Goal: Task Accomplishment & Management: Use online tool/utility

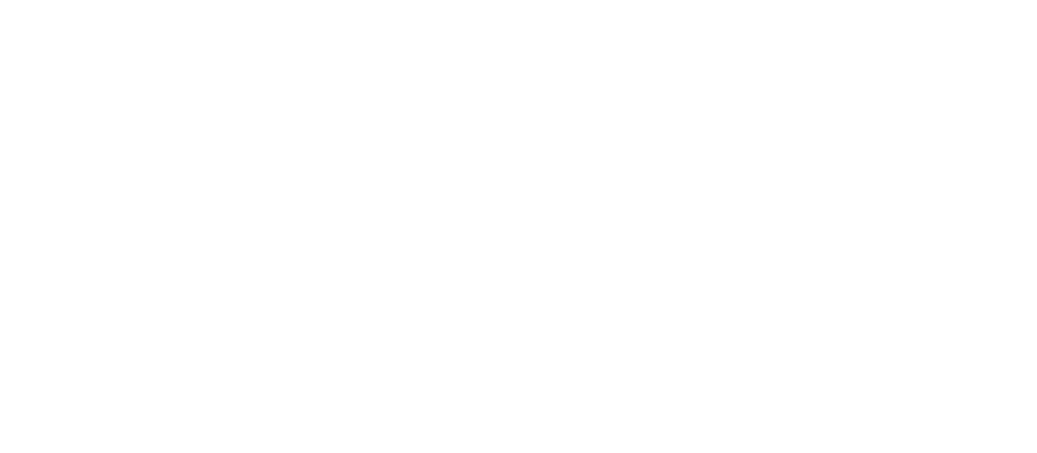
select select "*"
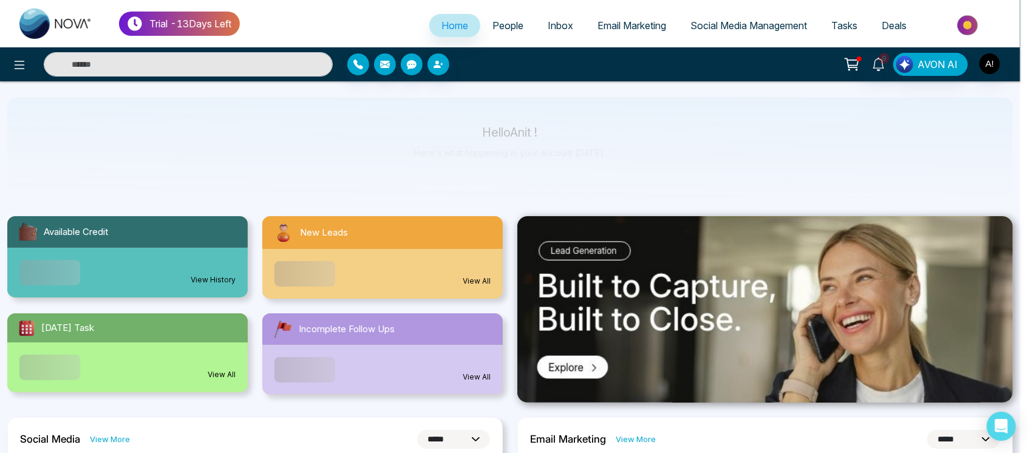
scroll to position [97, 0]
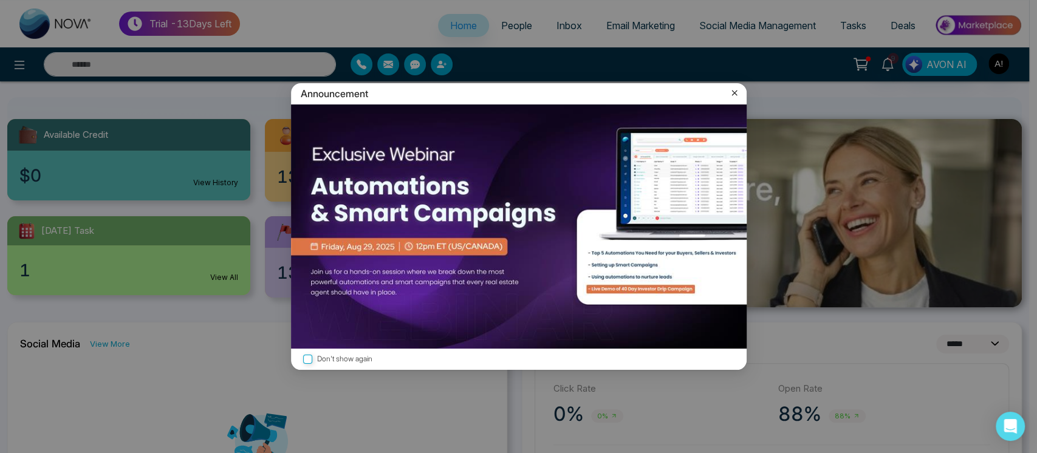
drag, startPoint x: 724, startPoint y: 88, endPoint x: 732, endPoint y: 90, distance: 8.1
click at [732, 90] on div "Announcement" at bounding box center [518, 93] width 455 height 21
click at [732, 90] on icon at bounding box center [734, 93] width 12 height 12
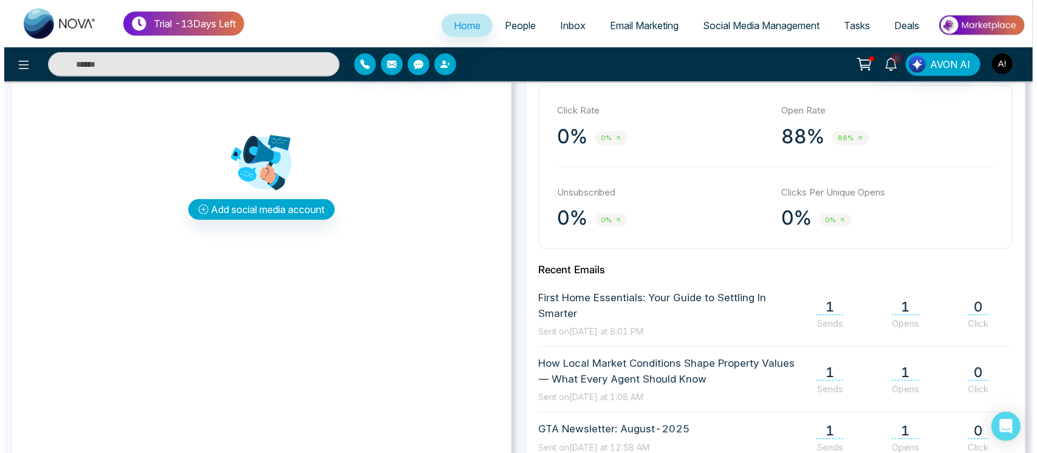
scroll to position [364, 0]
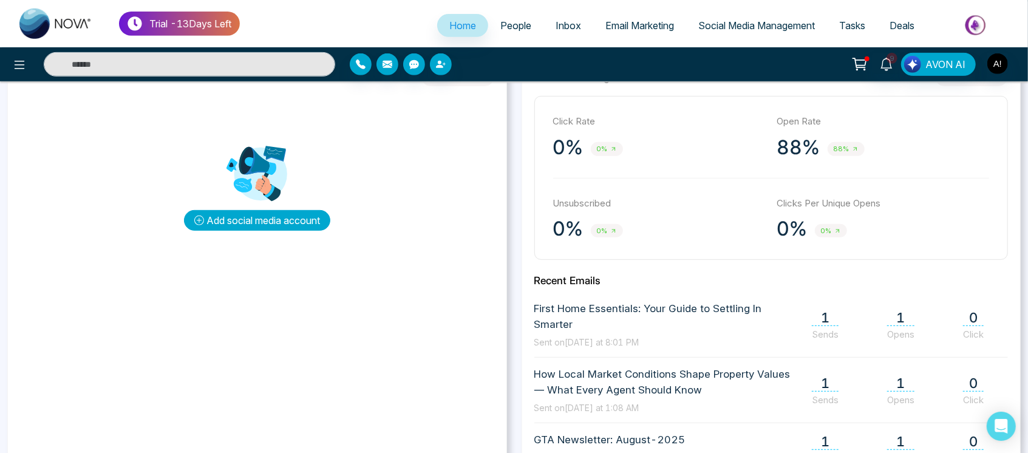
click at [274, 227] on button "Add social media account" at bounding box center [257, 220] width 146 height 21
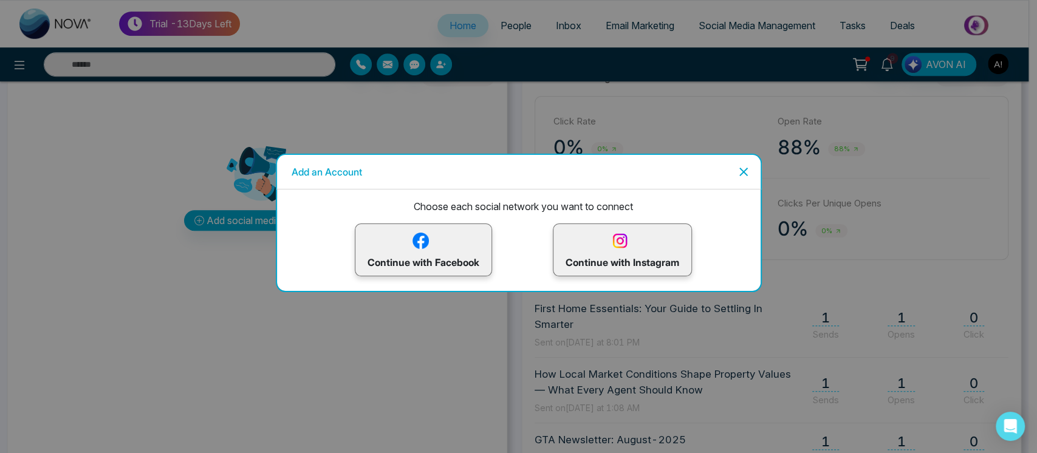
click at [641, 252] on p "Continue with Instagram" at bounding box center [622, 249] width 114 height 39
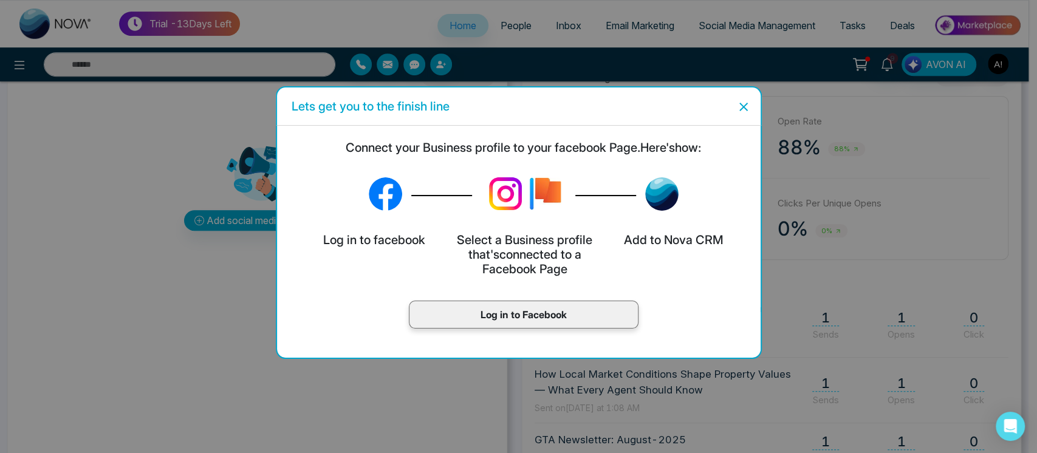
click at [534, 321] on p "Log in to Facebook" at bounding box center [523, 314] width 204 height 15
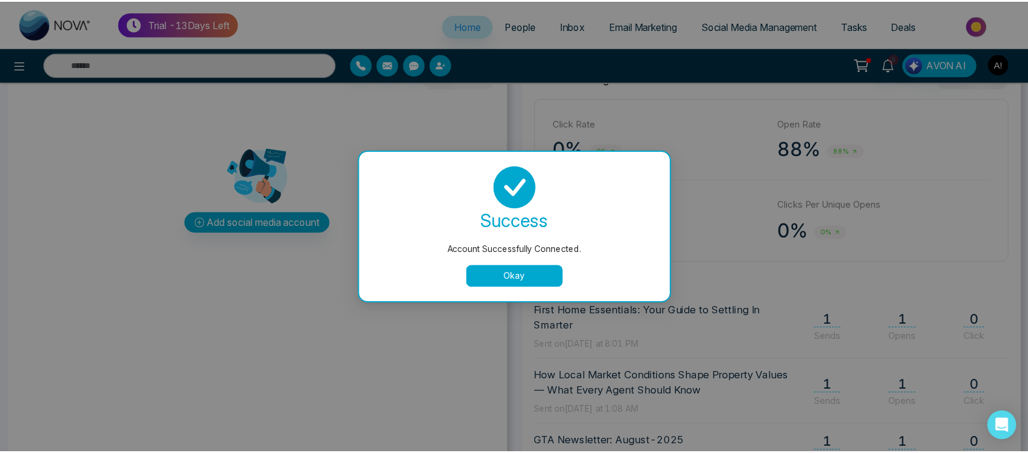
scroll to position [0, 0]
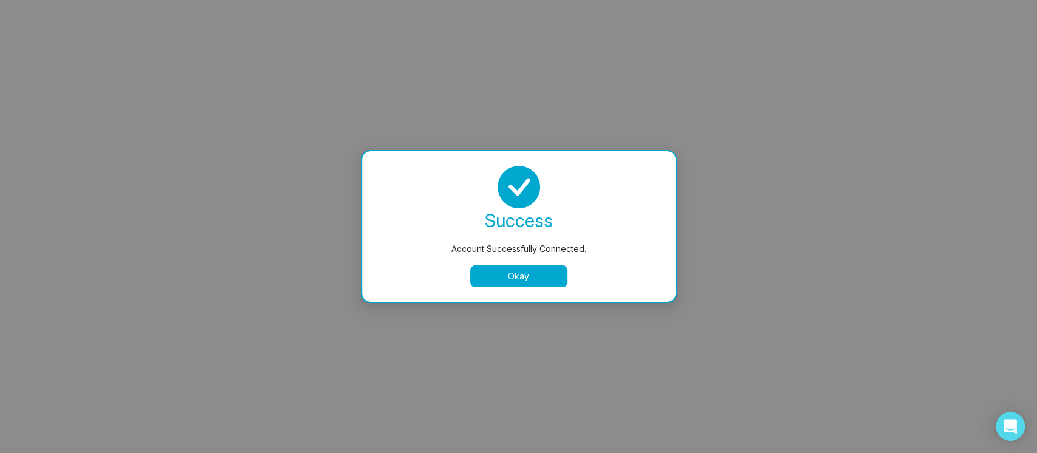
select select "*"
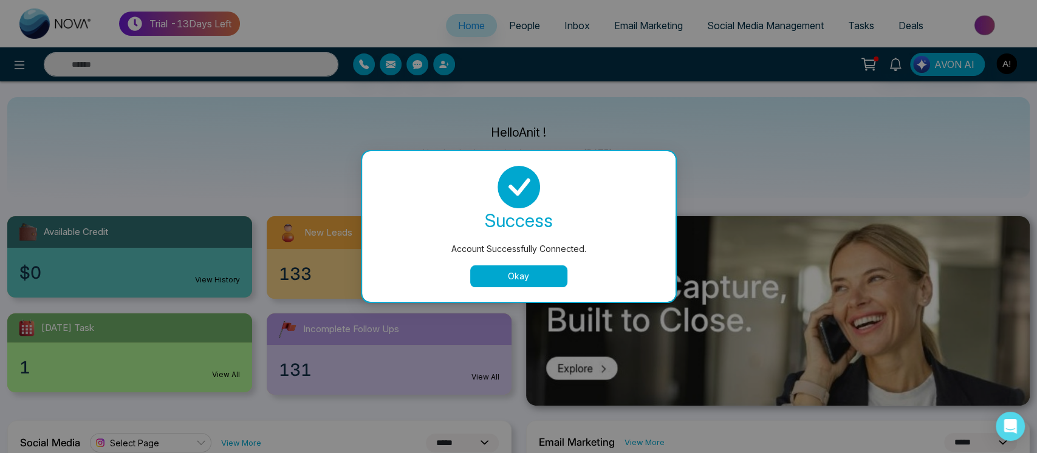
click at [517, 276] on button "Okay" at bounding box center [518, 276] width 97 height 22
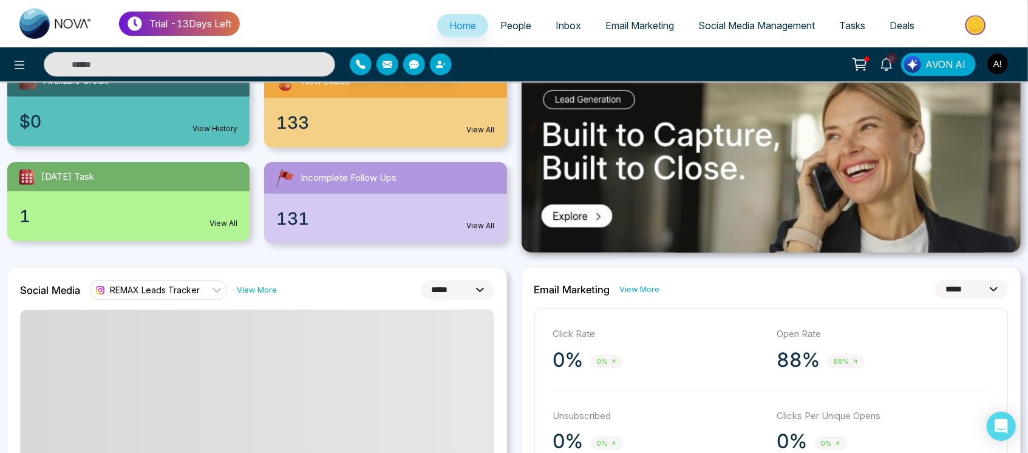
scroll to position [152, 0]
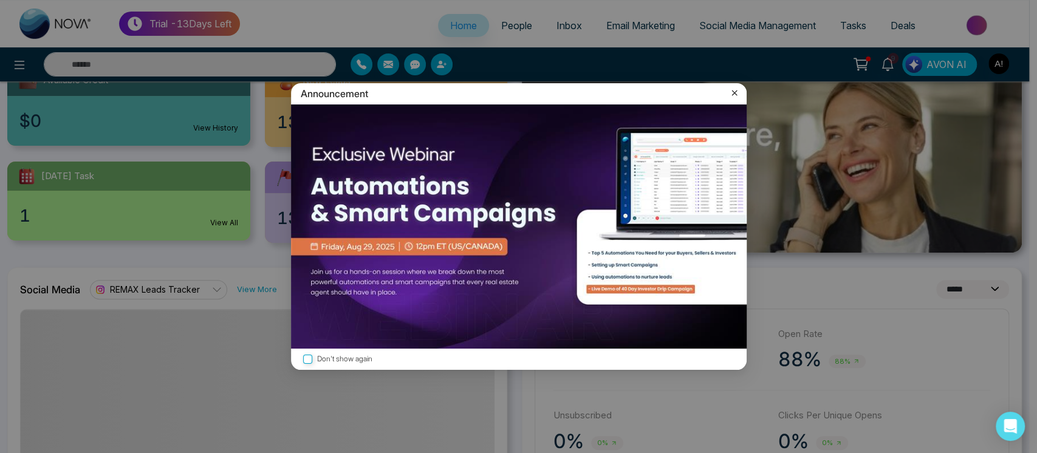
click at [733, 96] on icon at bounding box center [734, 93] width 12 height 12
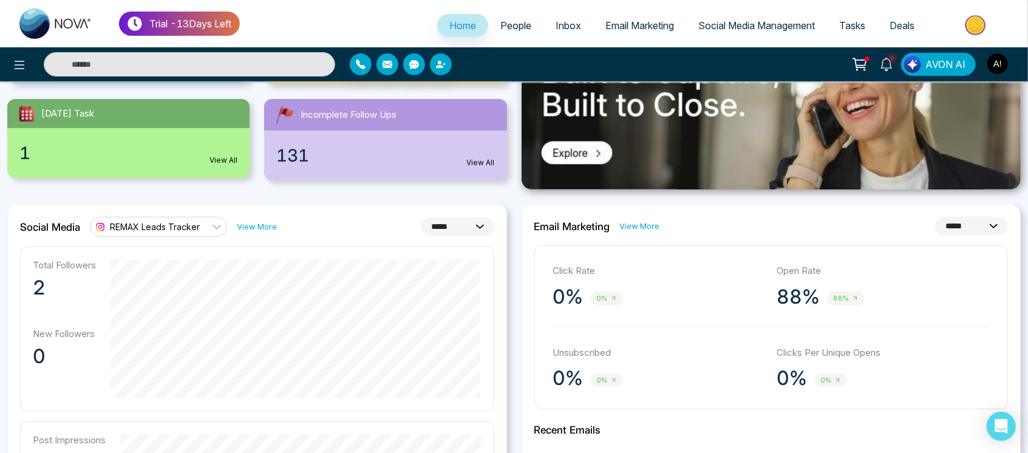
scroll to position [220, 0]
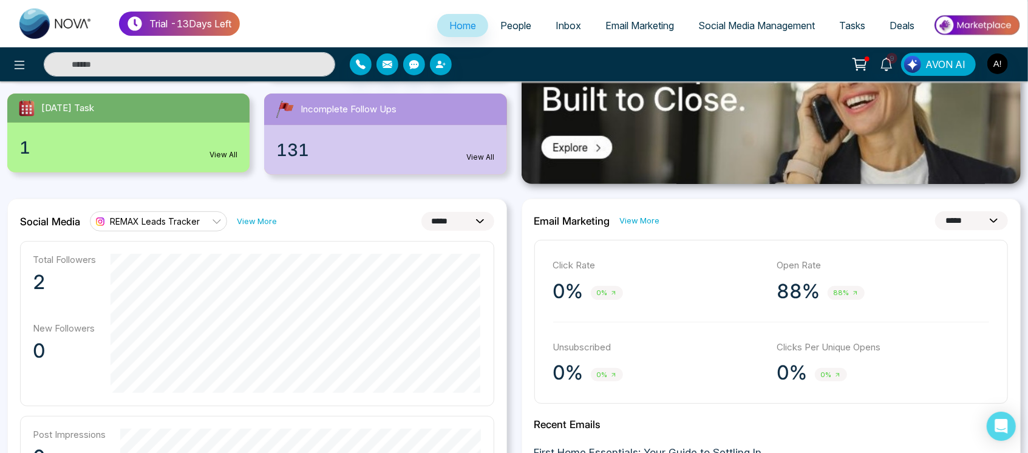
click at [168, 216] on span "REMAX Leads Tracker" at bounding box center [155, 222] width 90 height 12
click at [744, 18] on link "Social Media Management" at bounding box center [756, 25] width 141 height 23
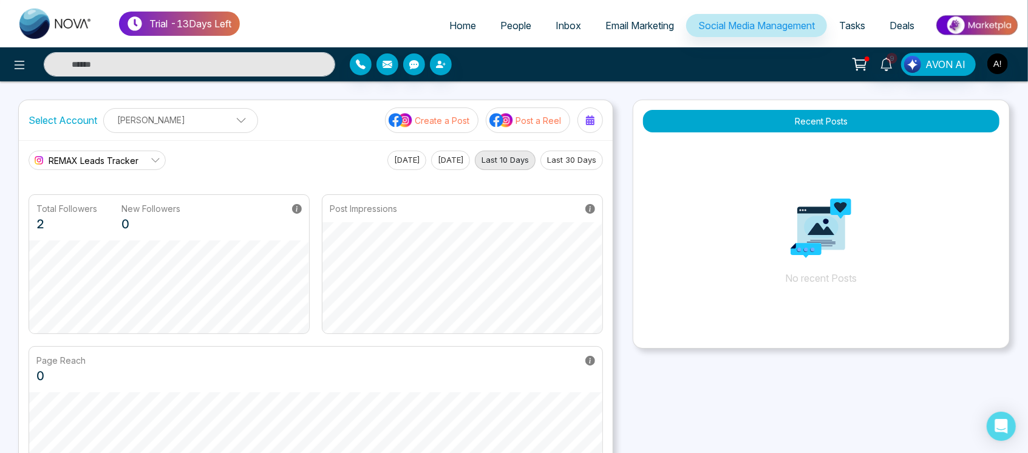
click at [101, 162] on span "REMAX Leads Tracker" at bounding box center [94, 160] width 90 height 13
click at [204, 116] on p "[PERSON_NAME]" at bounding box center [180, 120] width 139 height 20
click at [118, 168] on link "REMAX Leads Tracker" at bounding box center [97, 160] width 137 height 19
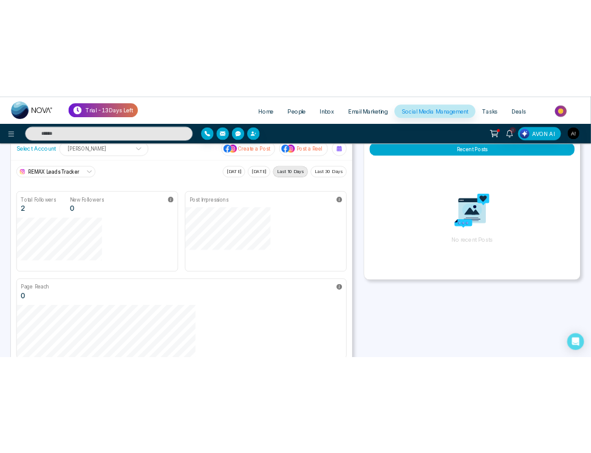
scroll to position [82, 0]
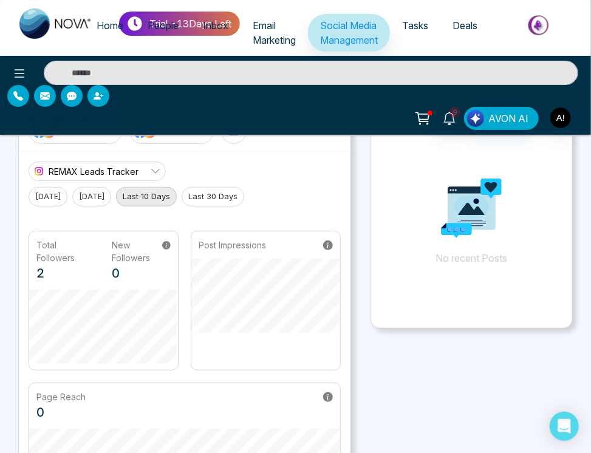
click at [180, 324] on div "Total Followers 2 New Followers 0 Post Impressions" at bounding box center [185, 301] width 312 height 140
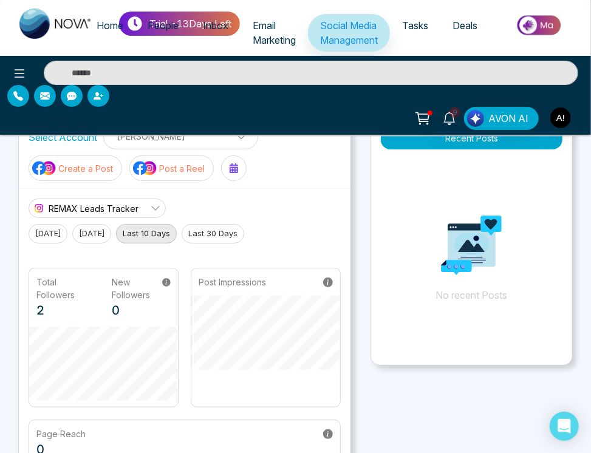
scroll to position [36, 0]
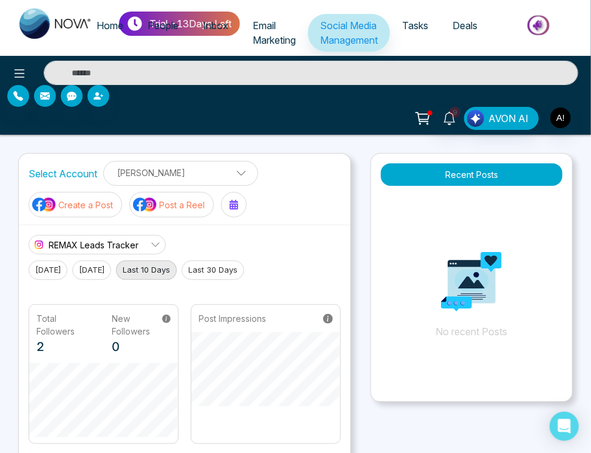
click at [452, 236] on p "No recent Posts" at bounding box center [471, 283] width 201 height 182
click at [281, 205] on div "Select Account [PERSON_NAME] [PERSON_NAME] Add Social Accounts Create a Post Po…" at bounding box center [185, 189] width 332 height 71
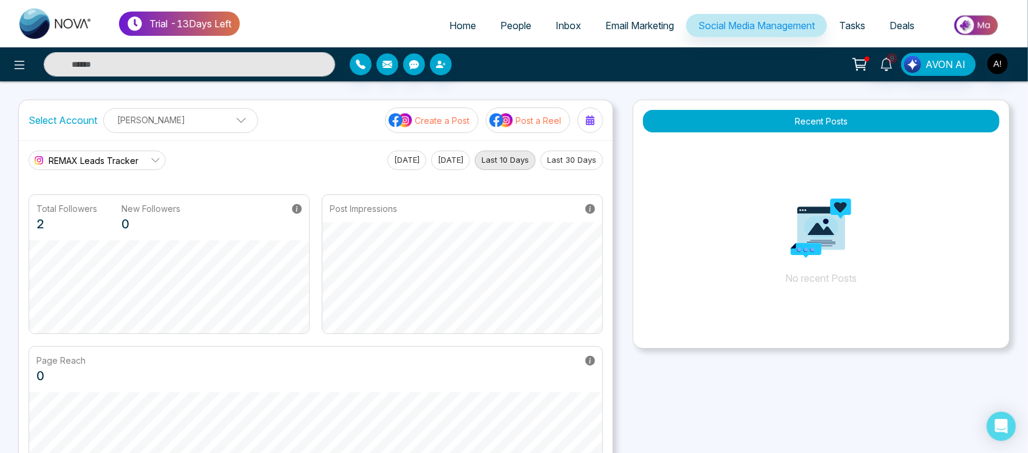
click at [437, 129] on button "Create a Post" at bounding box center [432, 120] width 94 height 26
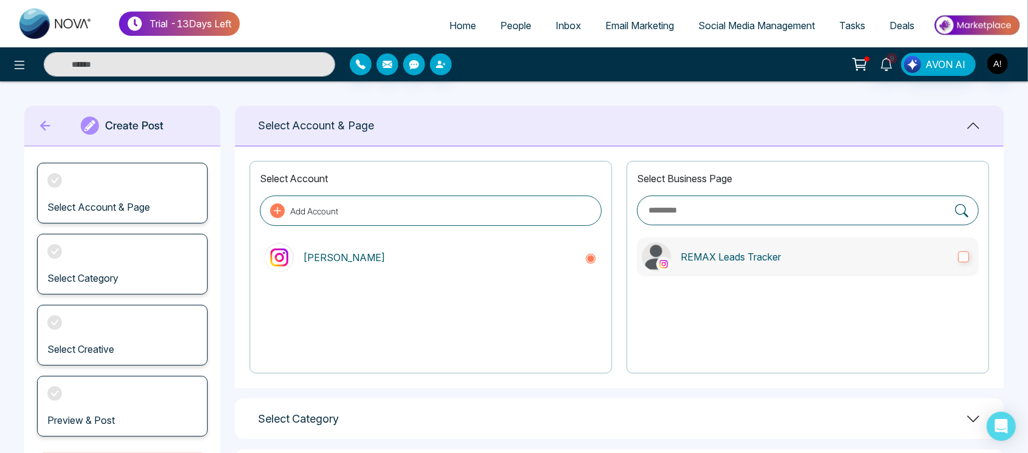
click at [599, 265] on label "REMAX Leads Tracker" at bounding box center [808, 256] width 342 height 39
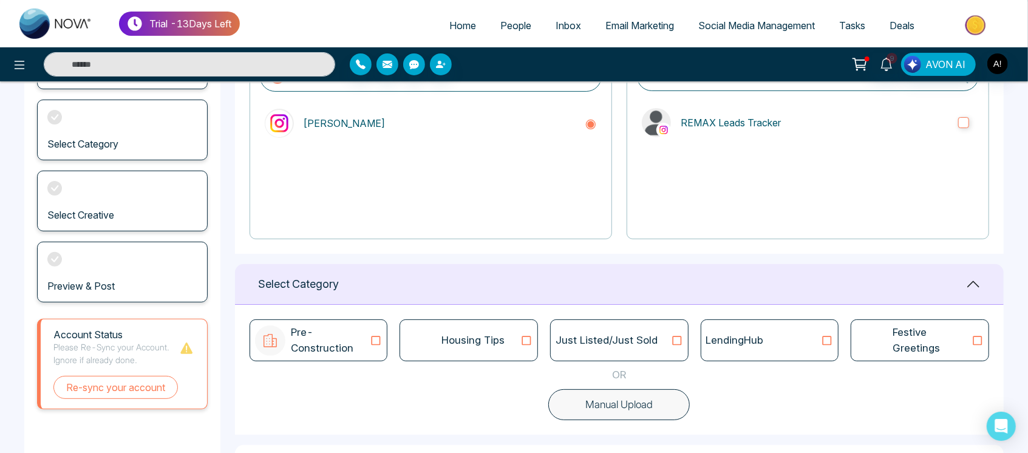
scroll to position [242, 0]
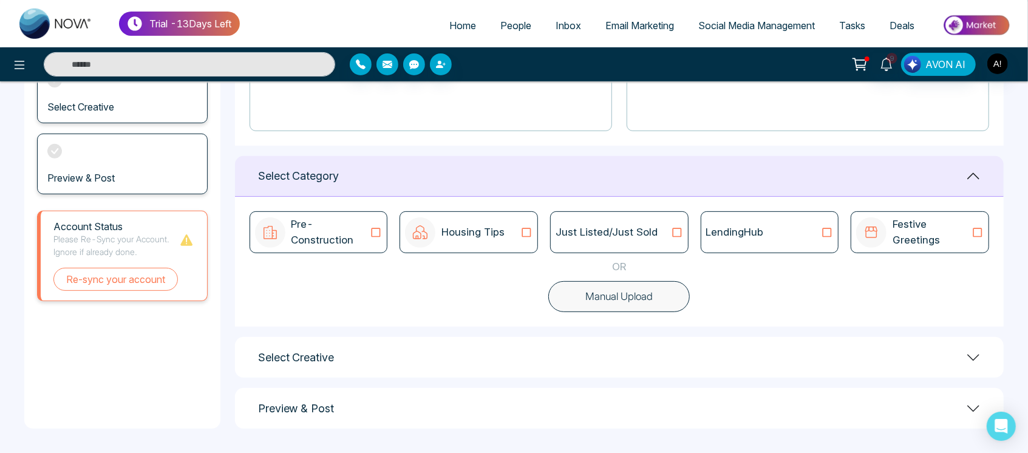
click at [599, 225] on p "Just Listed/Just Sold" at bounding box center [607, 233] width 102 height 16
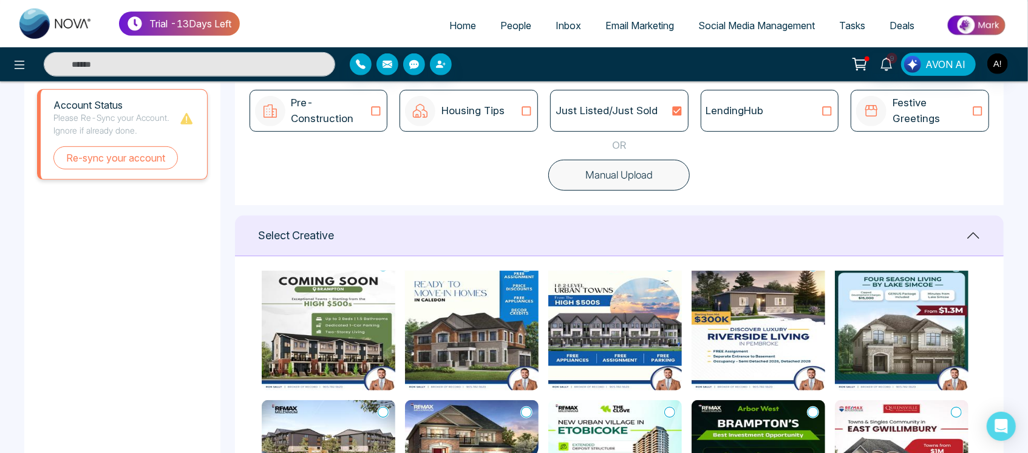
scroll to position [0, 0]
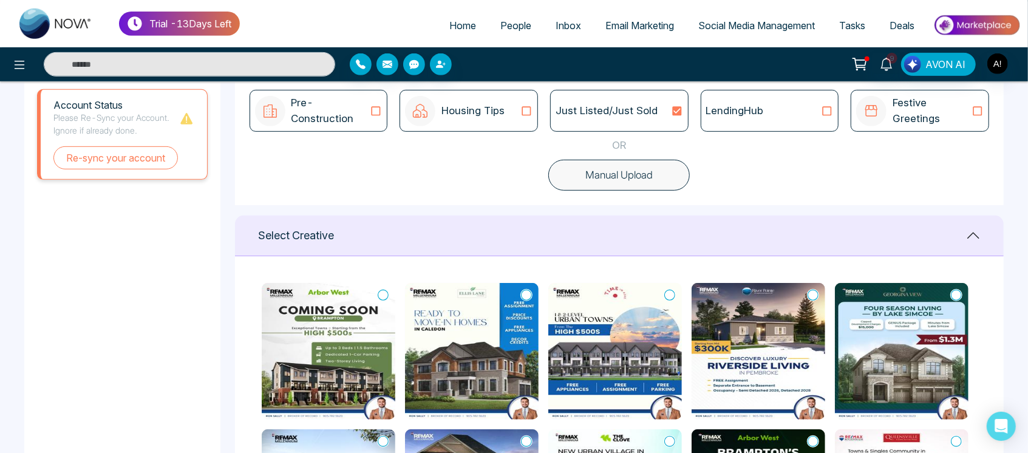
click at [384, 295] on icon at bounding box center [383, 295] width 11 height 12
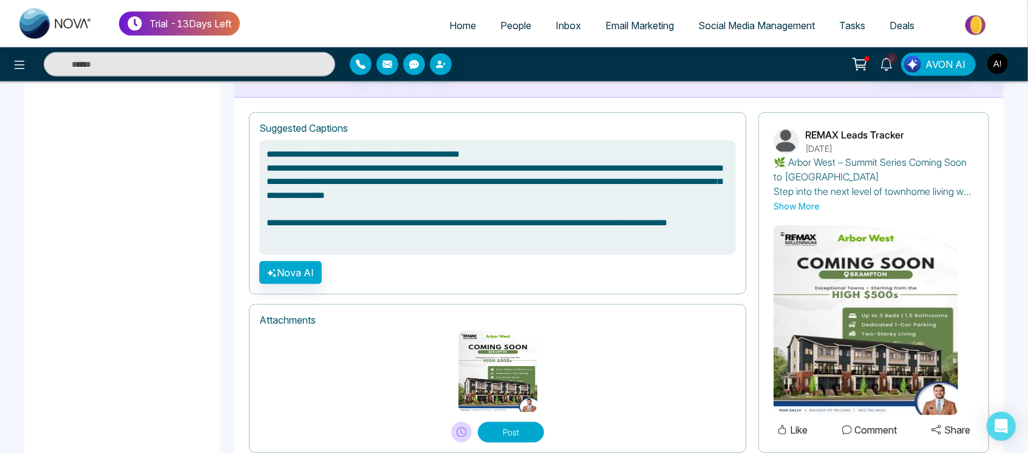
scroll to position [854, 0]
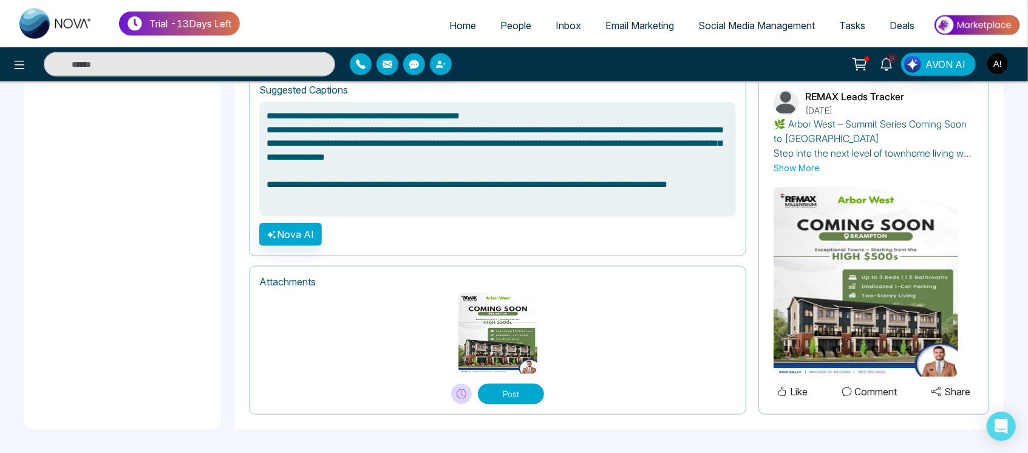
click at [516, 396] on button "Post" at bounding box center [511, 394] width 66 height 21
type textarea "**********"
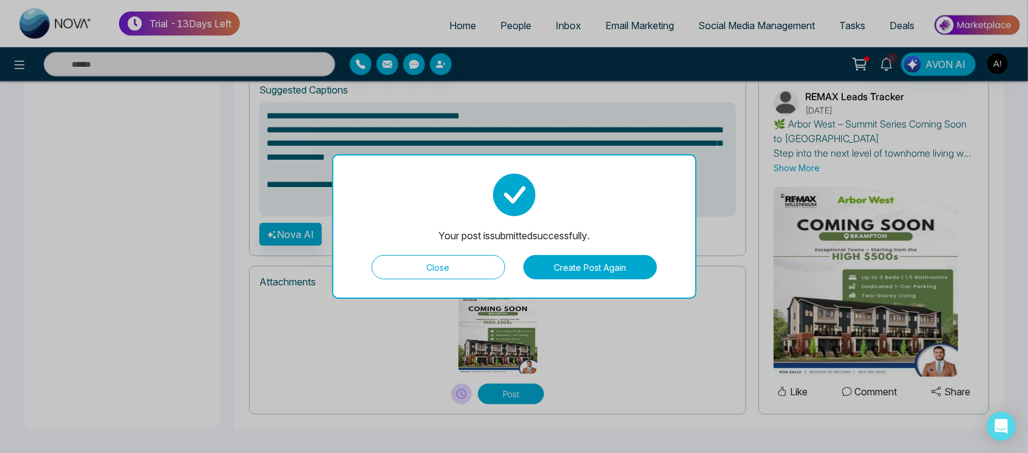
click at [463, 278] on button "Close" at bounding box center [439, 267] width 134 height 24
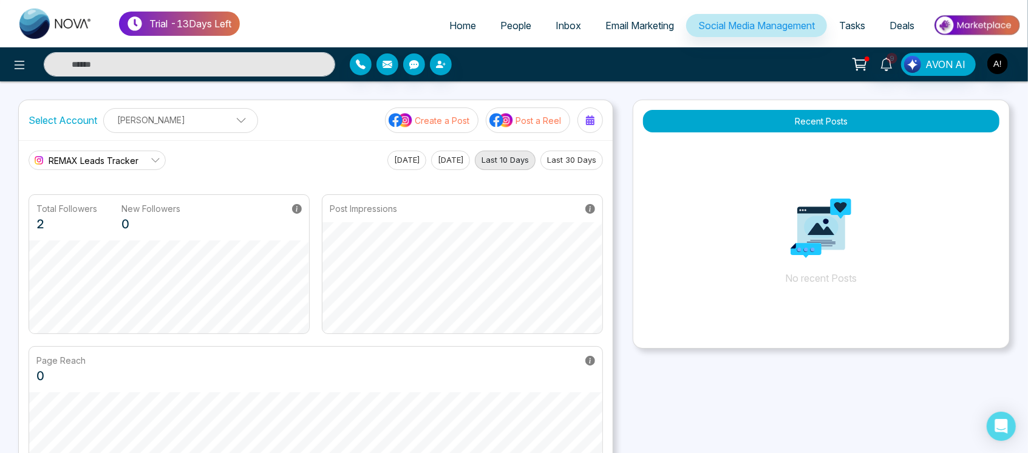
drag, startPoint x: 729, startPoint y: 194, endPoint x: 888, endPoint y: 228, distance: 163.3
click at [599, 228] on p "No recent Posts" at bounding box center [821, 229] width 376 height 182
click at [599, 120] on button "Recent Posts" at bounding box center [821, 121] width 356 height 22
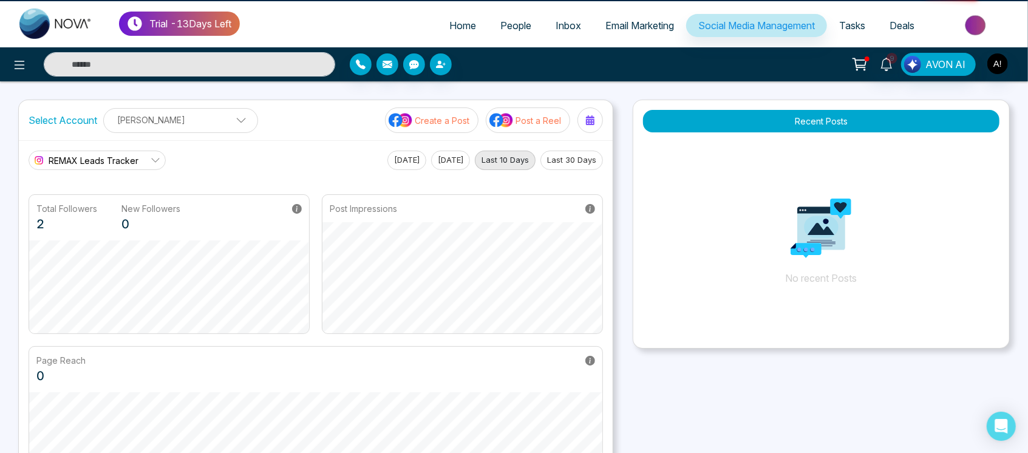
click at [599, 120] on button "Recent Posts" at bounding box center [821, 121] width 356 height 22
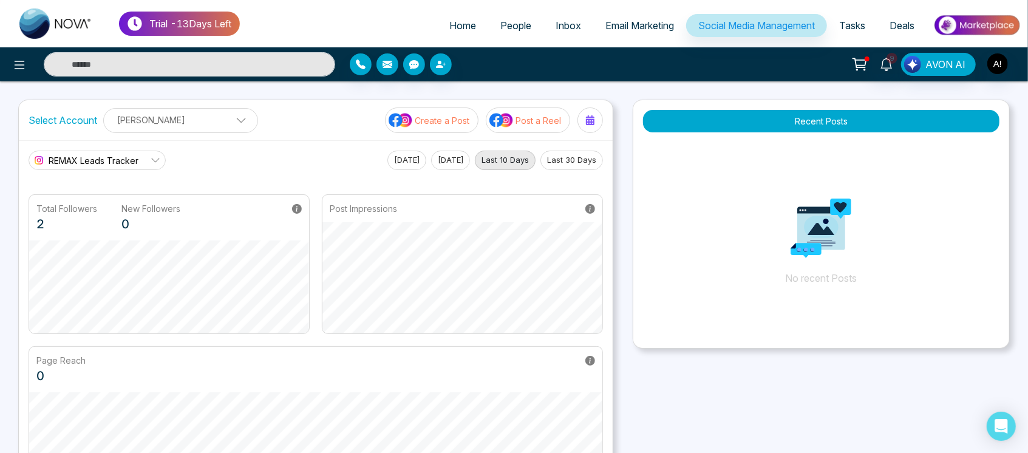
click at [599, 120] on button "Recent Posts" at bounding box center [821, 121] width 356 height 22
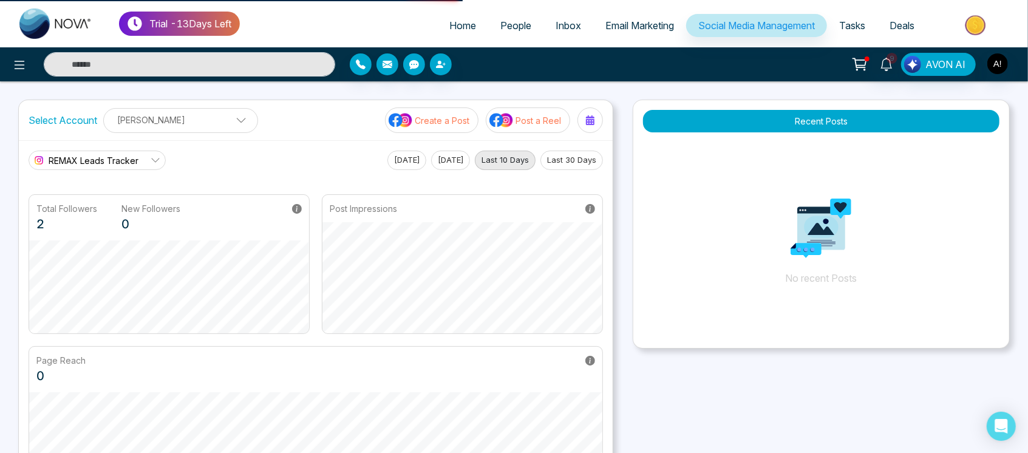
click at [599, 120] on button "Recent Posts" at bounding box center [821, 121] width 356 height 22
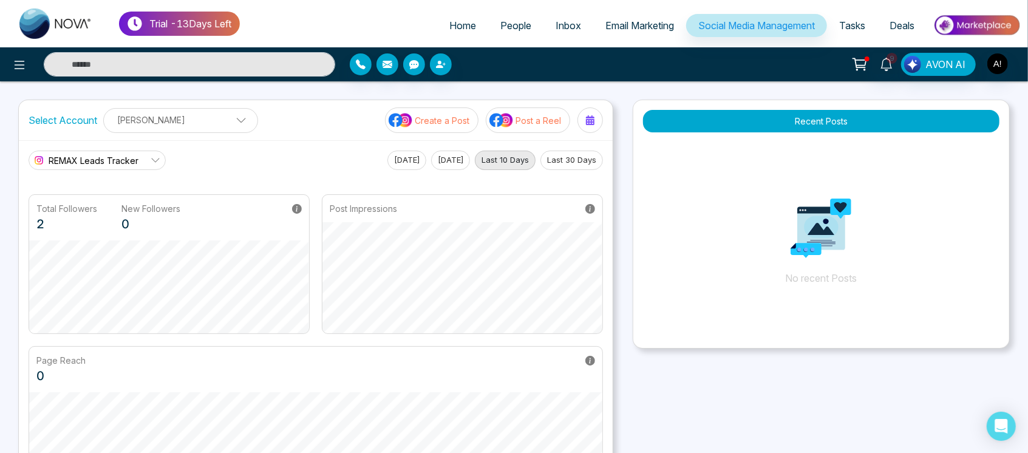
click at [599, 120] on button "Recent Posts" at bounding box center [821, 121] width 356 height 22
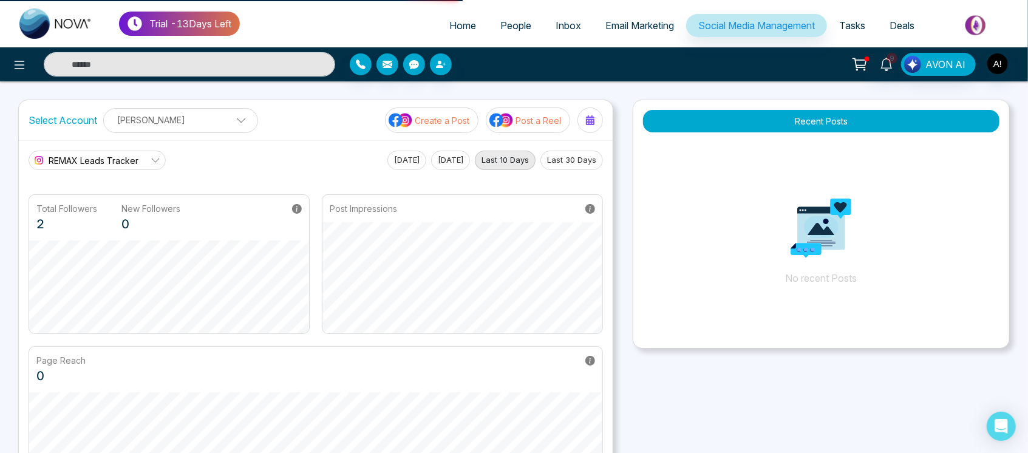
click at [599, 120] on button "Recent Posts" at bounding box center [821, 121] width 356 height 22
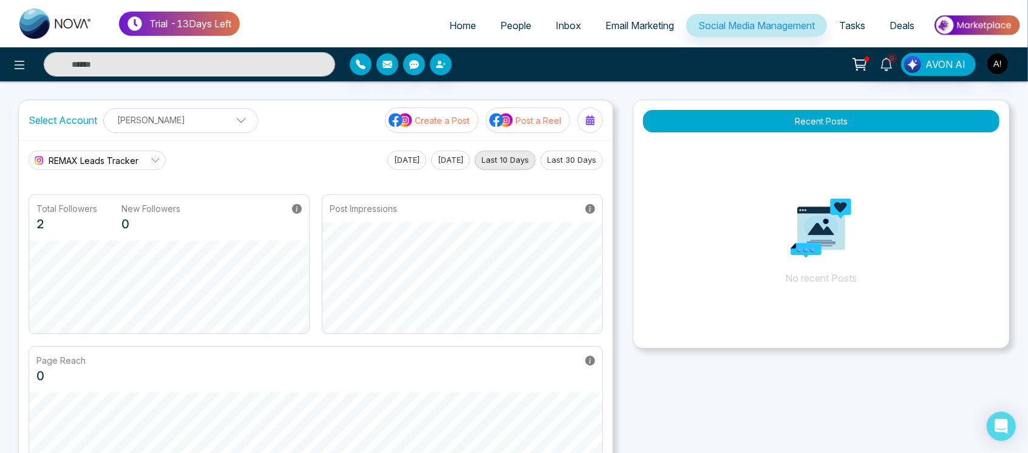
click at [132, 163] on span "REMAX Leads Tracker" at bounding box center [94, 160] width 90 height 13
click at [132, 190] on span "REMAX Leads Tracker" at bounding box center [106, 193] width 103 height 13
click at [143, 159] on link "REMAX Leads Tracker" at bounding box center [97, 160] width 137 height 19
click at [134, 189] on span "REMAX Leads Tracker" at bounding box center [106, 193] width 103 height 13
click at [205, 113] on p "[PERSON_NAME]" at bounding box center [180, 120] width 139 height 20
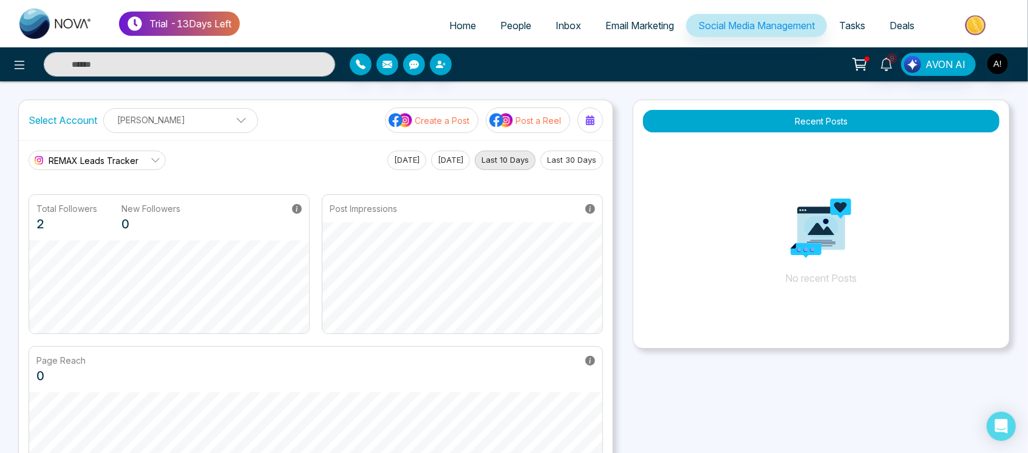
click at [305, 165] on div "REMAX Leads Tracker REMAX Leads Tracker [DATE] [DATE] Last 10 Days Last 30 Days" at bounding box center [316, 160] width 575 height 19
click at [139, 154] on link "REMAX Leads Tracker" at bounding box center [97, 160] width 137 height 19
click at [123, 158] on span "REMAX Leads Tracker" at bounding box center [94, 160] width 90 height 13
click at [106, 168] on link "REMAX Leads Tracker" at bounding box center [97, 160] width 137 height 19
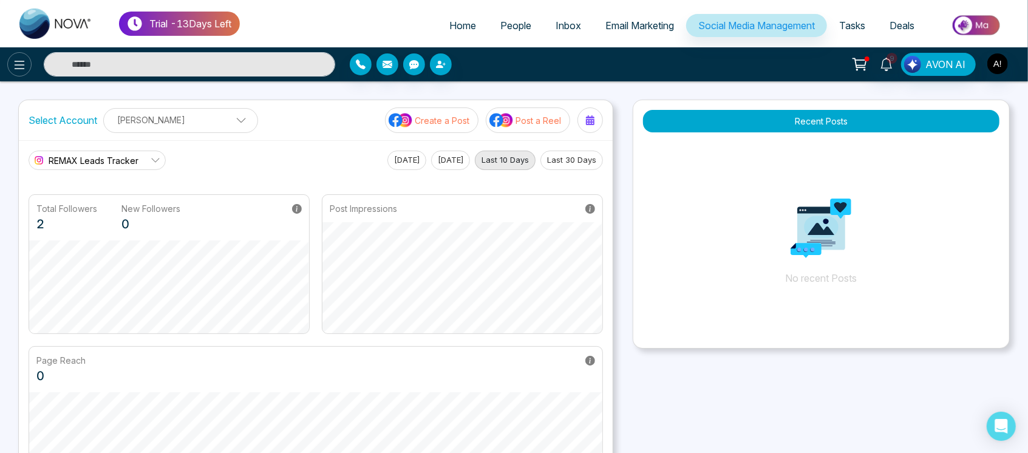
click at [27, 70] on button at bounding box center [19, 64] width 24 height 24
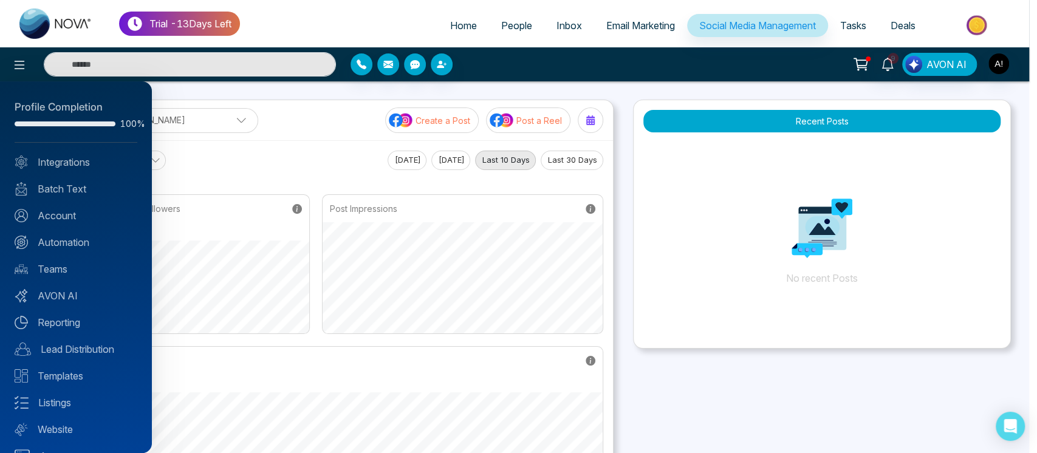
click at [225, 143] on div at bounding box center [518, 226] width 1037 height 453
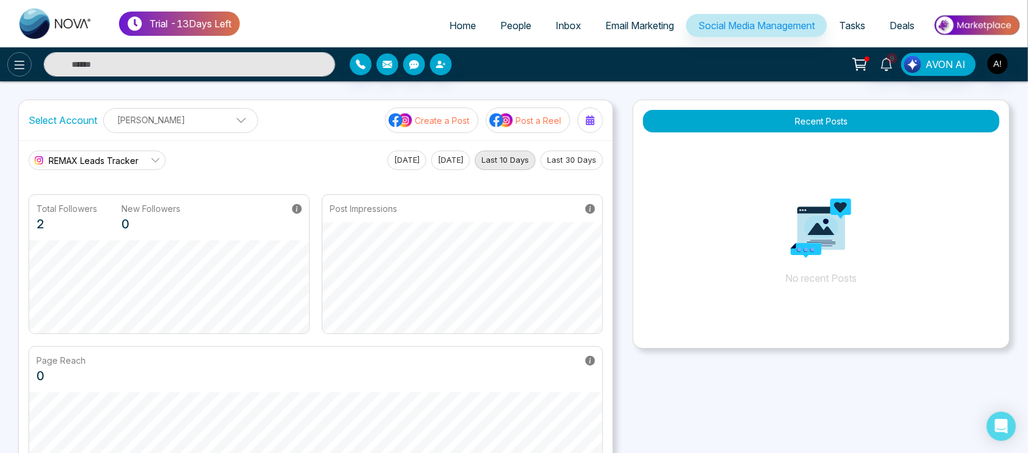
click at [21, 70] on icon at bounding box center [19, 65] width 15 height 15
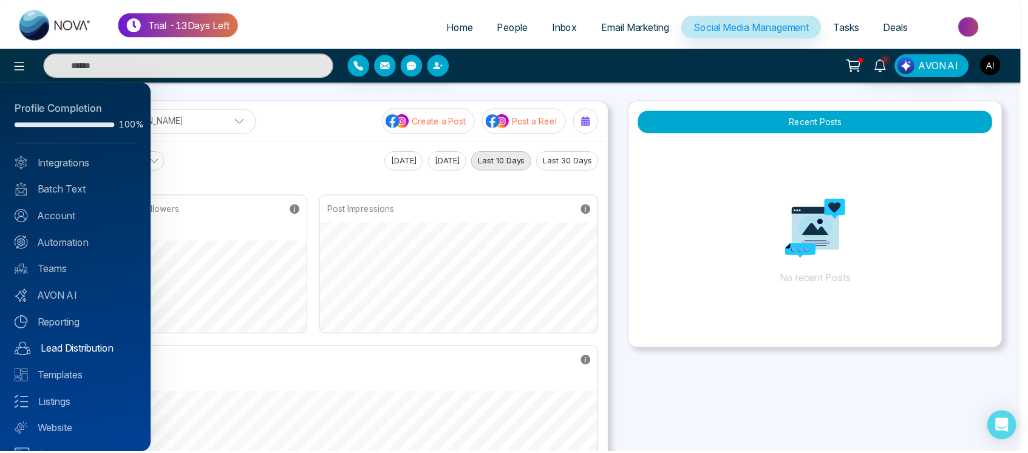
scroll to position [24, 0]
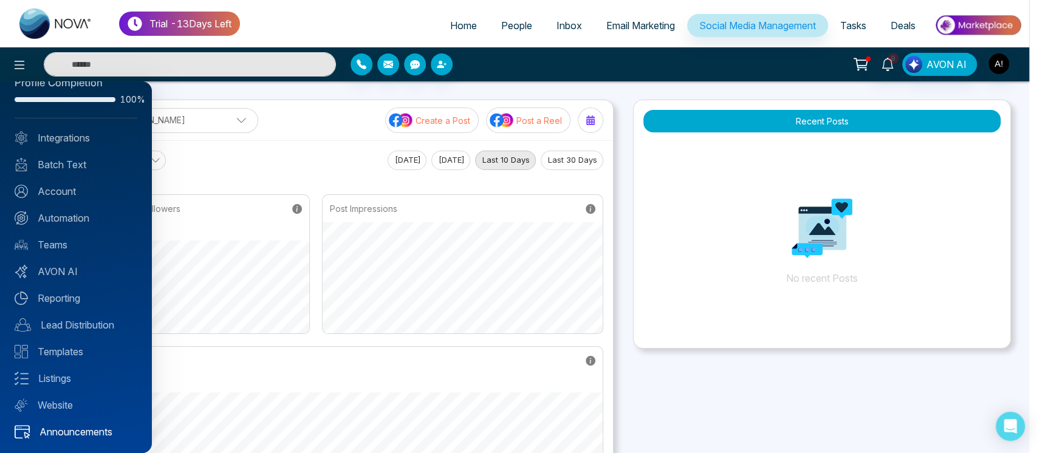
click at [89, 432] on link "Announcements" at bounding box center [76, 432] width 123 height 15
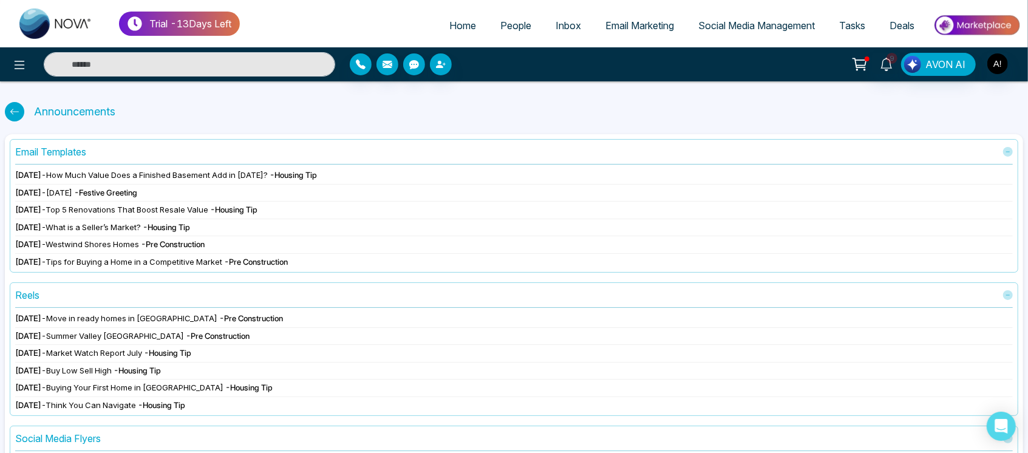
click at [16, 117] on div at bounding box center [14, 111] width 19 height 19
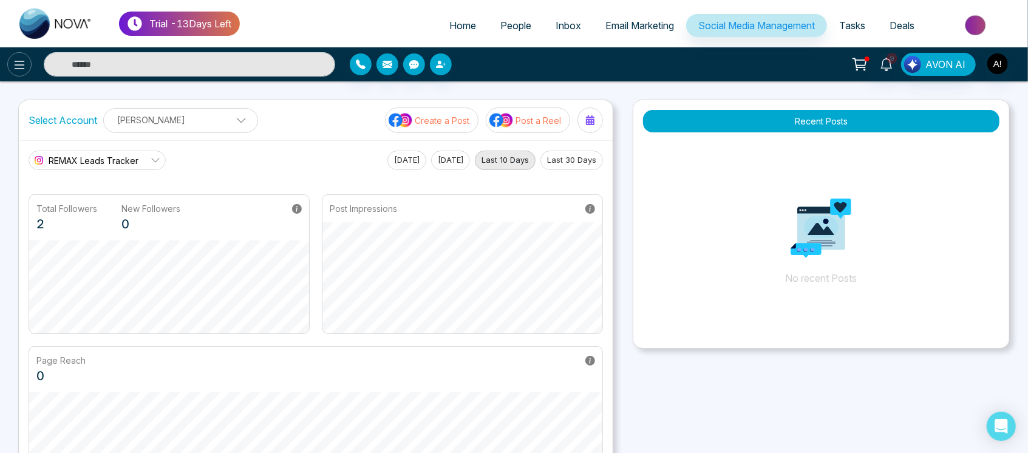
click at [19, 58] on icon at bounding box center [19, 65] width 15 height 15
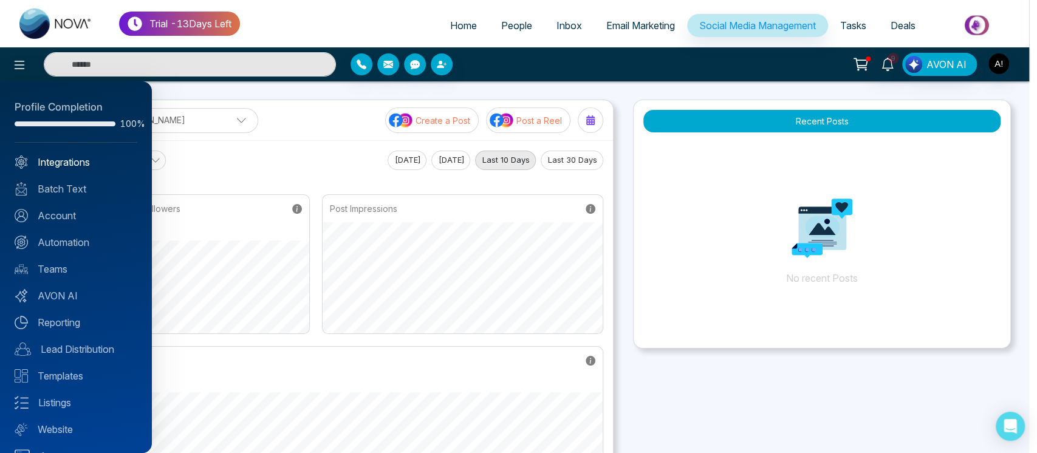
click at [80, 159] on link "Integrations" at bounding box center [76, 162] width 123 height 15
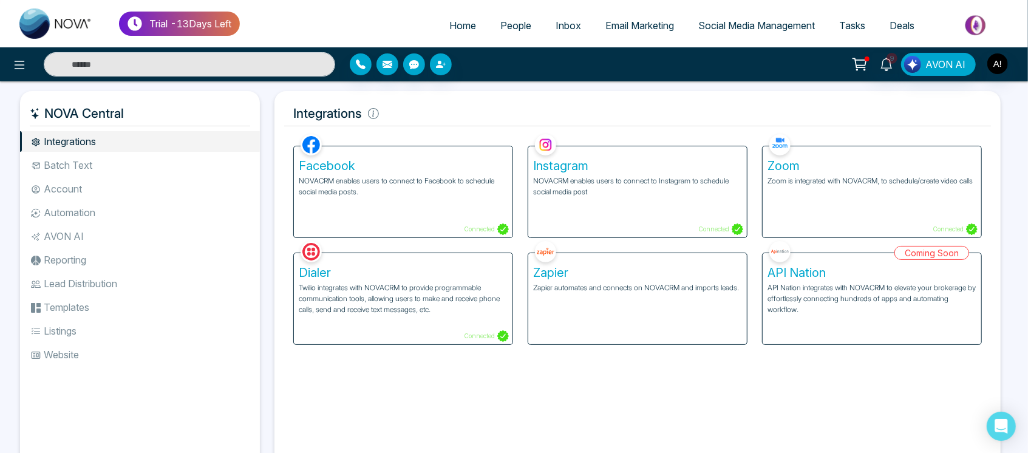
click at [423, 208] on div "Facebook NOVACRM enables users to connect to Facebook to schedule social media …" at bounding box center [403, 191] width 219 height 91
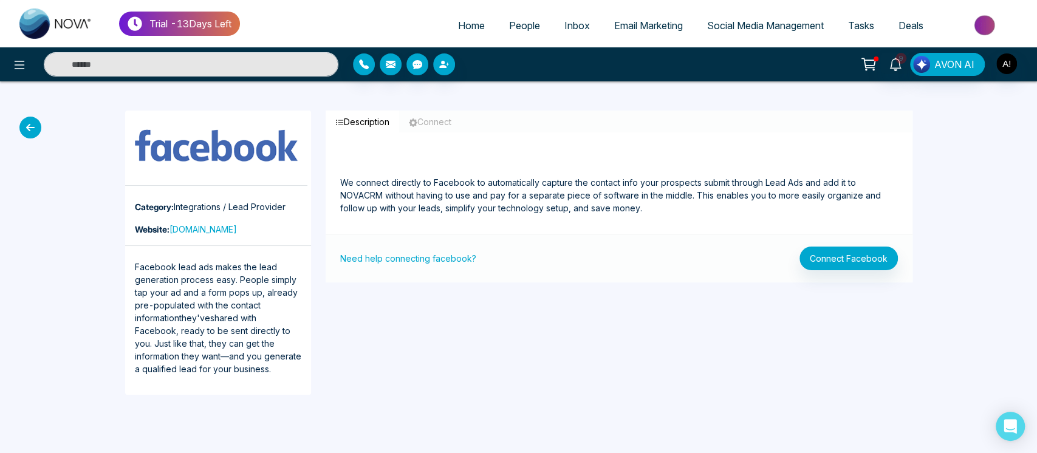
click at [599, 18] on link "Social Media Management" at bounding box center [765, 25] width 141 height 23
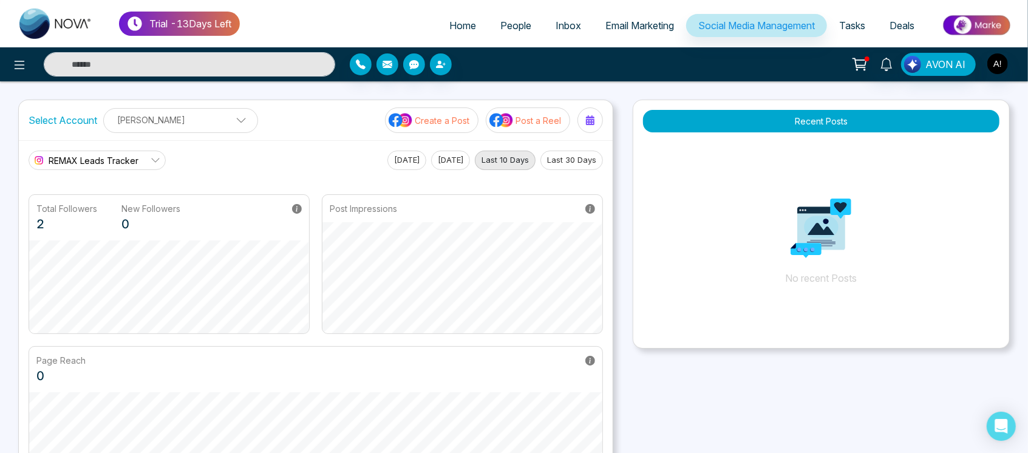
click at [138, 154] on link "REMAX Leads Tracker" at bounding box center [97, 160] width 137 height 19
click at [213, 124] on p "[PERSON_NAME]" at bounding box center [180, 120] width 139 height 20
click at [222, 148] on icon "button" at bounding box center [222, 151] width 10 height 10
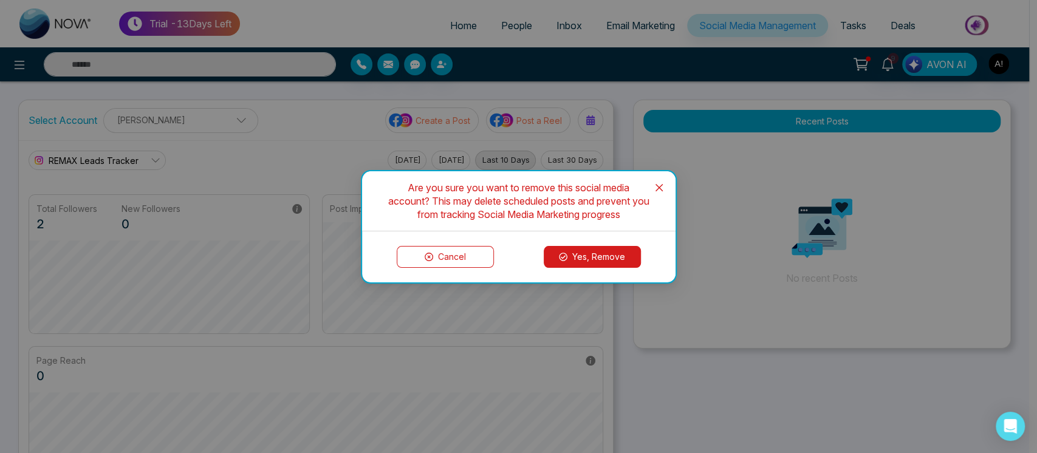
click at [578, 257] on button "Yes, Remove" at bounding box center [592, 257] width 97 height 22
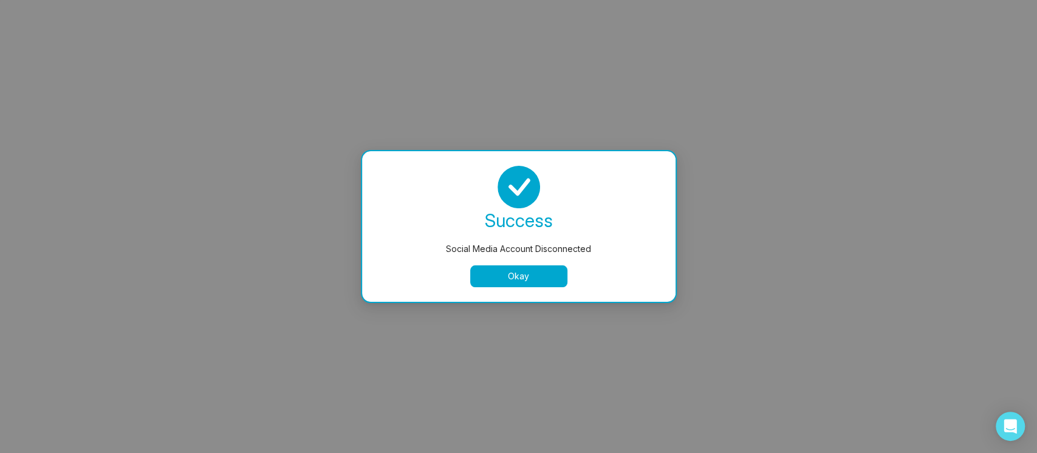
click at [506, 270] on button "Okay" at bounding box center [518, 276] width 97 height 22
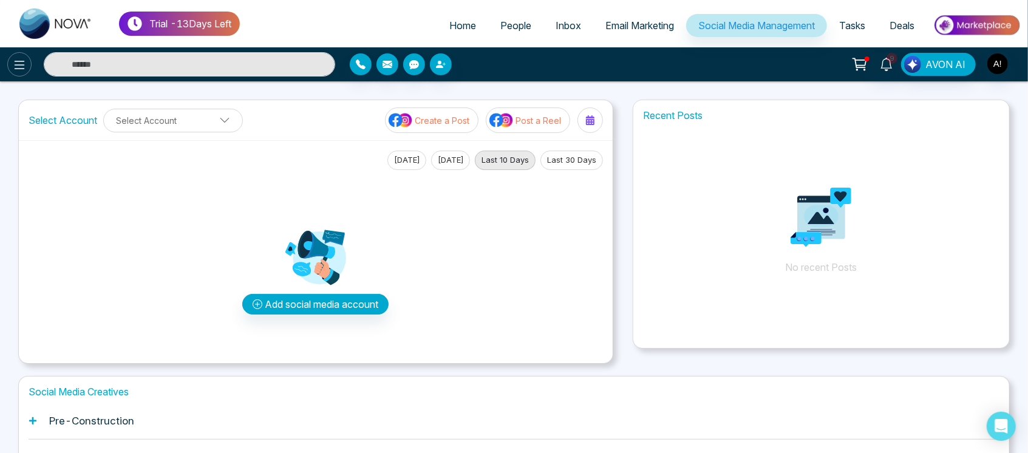
drag, startPoint x: 9, startPoint y: 56, endPoint x: 16, endPoint y: 66, distance: 12.5
click at [16, 66] on div at bounding box center [171, 64] width 343 height 24
click at [16, 66] on icon at bounding box center [19, 65] width 15 height 15
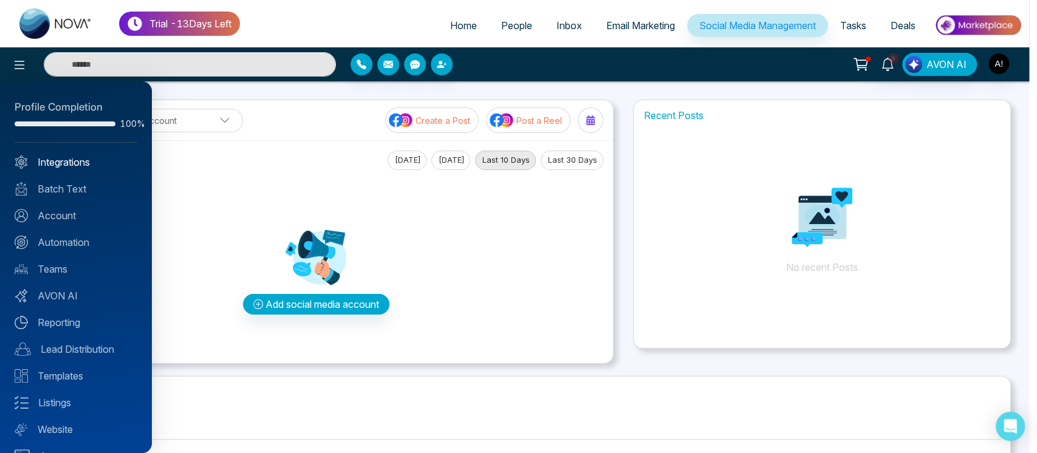
click at [87, 164] on link "Integrations" at bounding box center [76, 162] width 123 height 15
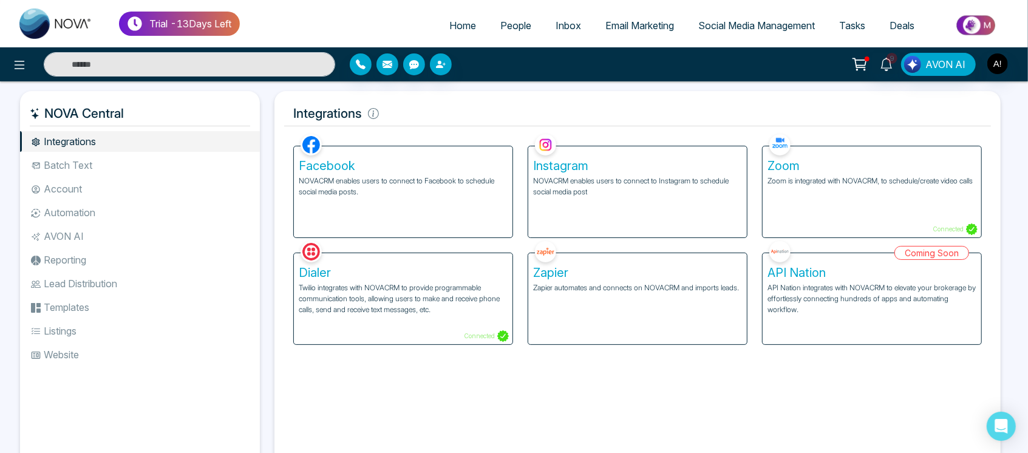
click at [412, 202] on div "Facebook NOVACRM enables users to connect to Facebook to schedule social media …" at bounding box center [403, 191] width 219 height 91
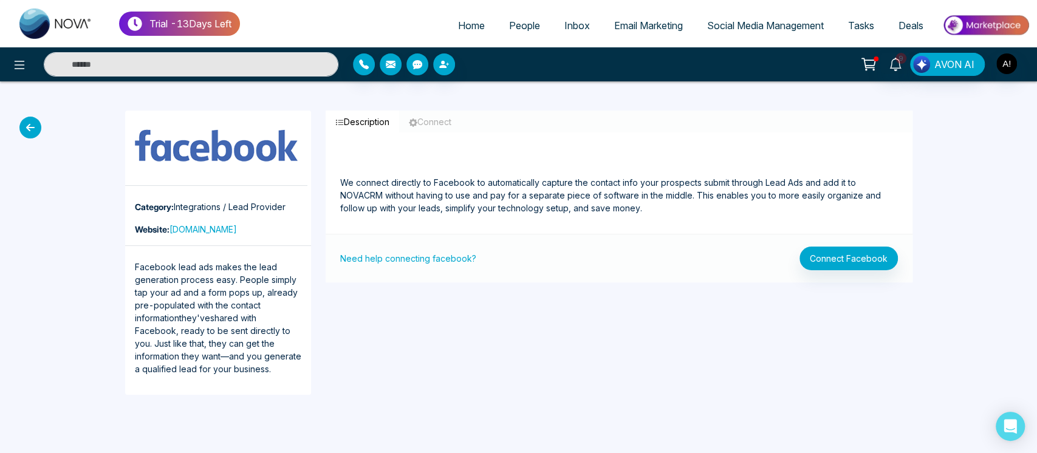
click at [27, 126] on icon at bounding box center [30, 128] width 22 height 22
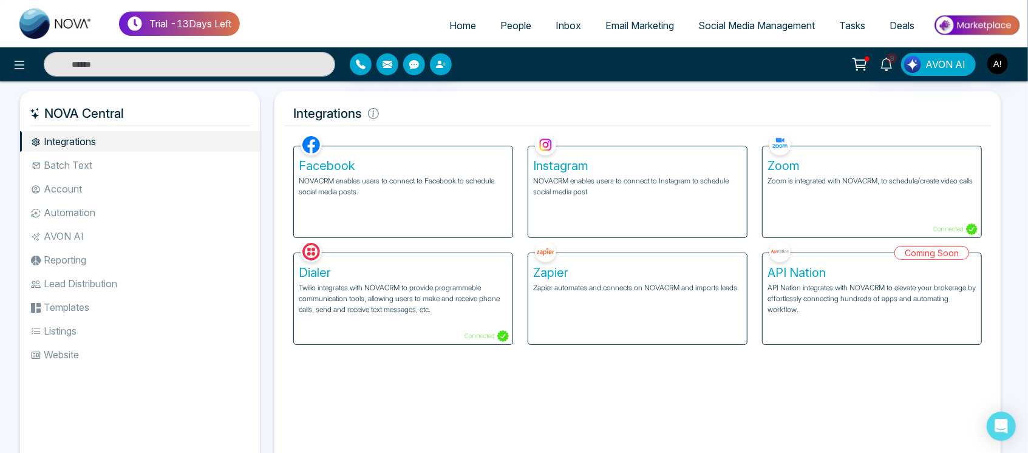
click at [254, 112] on div "NOVA Central" at bounding box center [140, 114] width 240 height 26
click at [431, 217] on div "Facebook NOVACRM enables users to connect to Facebook to schedule social media …" at bounding box center [403, 191] width 219 height 91
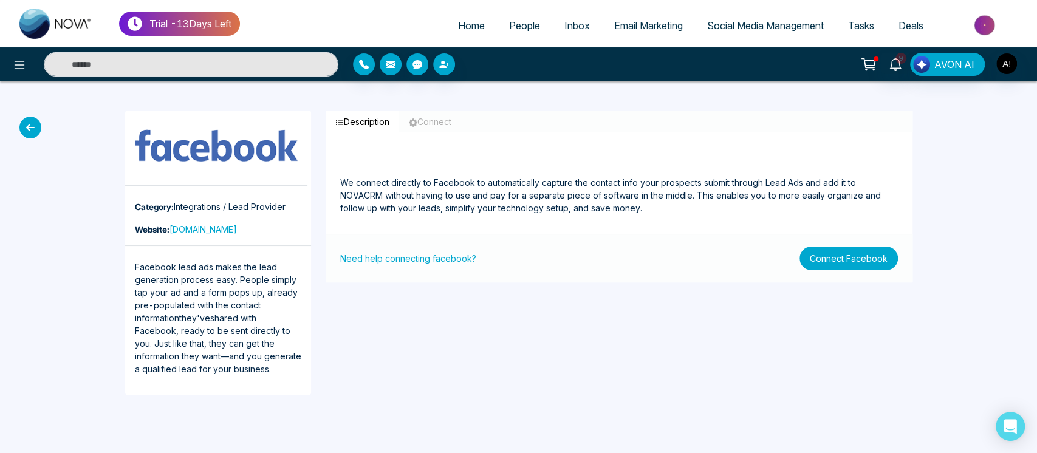
click at [599, 261] on button "Connect Facebook" at bounding box center [848, 259] width 98 height 24
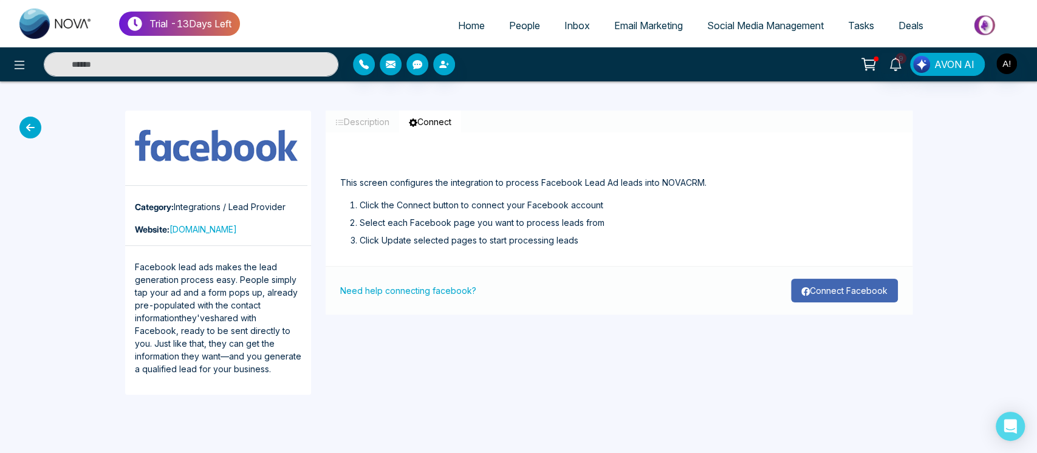
click at [599, 299] on button "Connect Facebook" at bounding box center [844, 291] width 107 height 24
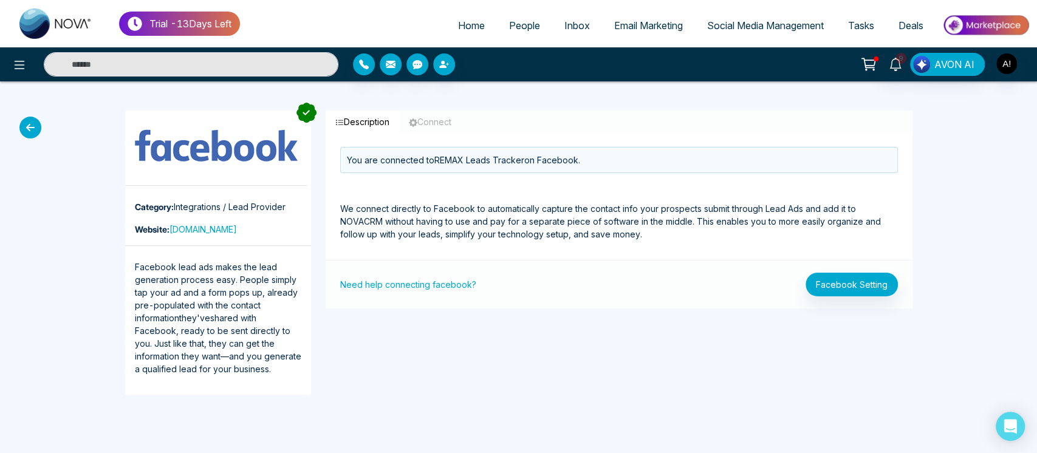
click at [599, 22] on span "Social Media Management" at bounding box center [765, 25] width 117 height 12
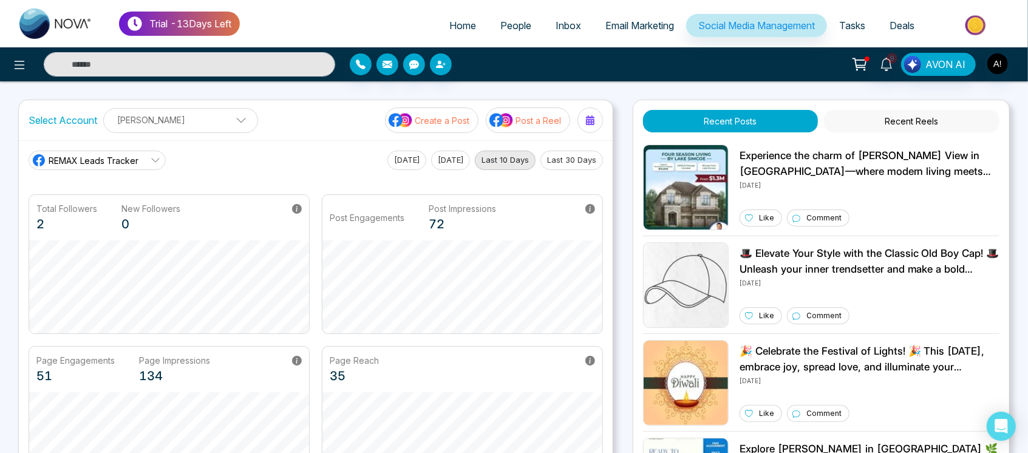
click at [108, 165] on span "REMAX Leads Tracker" at bounding box center [94, 160] width 90 height 13
click at [194, 123] on p "[PERSON_NAME]" at bounding box center [180, 120] width 139 height 20
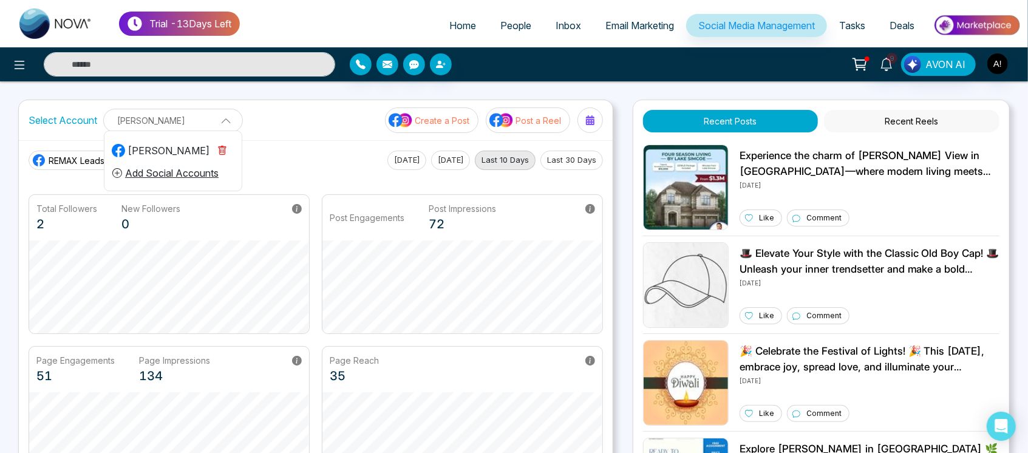
click at [225, 151] on icon "button" at bounding box center [222, 151] width 10 height 10
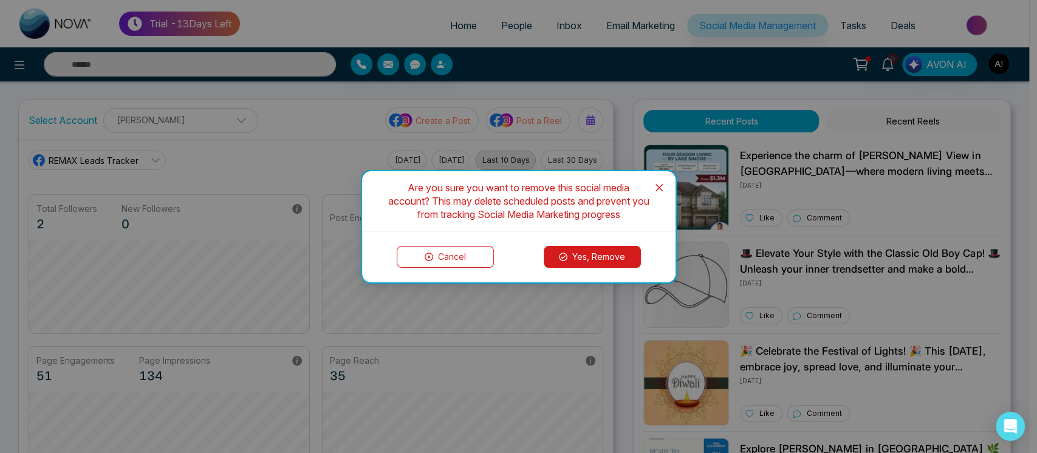
click at [599, 257] on button "Yes, Remove" at bounding box center [592, 257] width 97 height 22
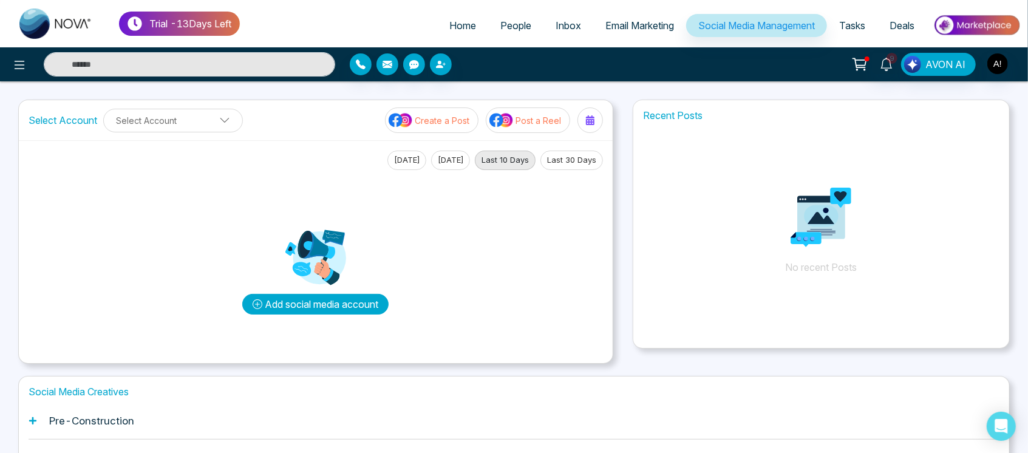
click at [364, 298] on button "Add social media account" at bounding box center [315, 304] width 146 height 21
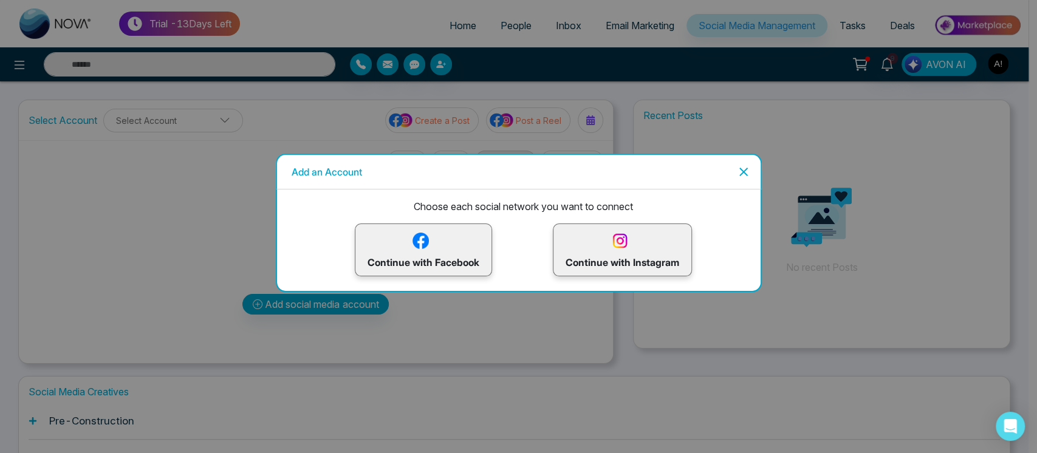
click at [599, 248] on img at bounding box center [619, 240] width 21 height 21
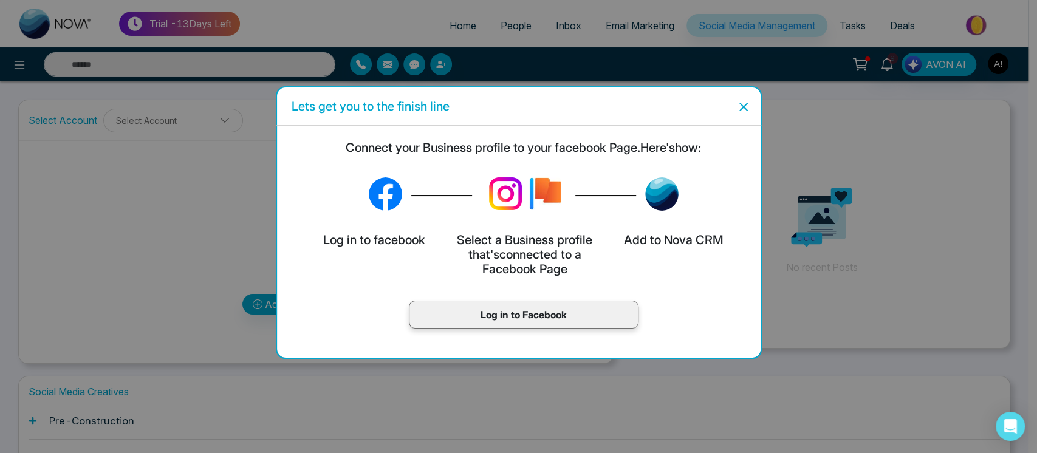
click at [519, 310] on p "Log in to Facebook" at bounding box center [523, 314] width 204 height 15
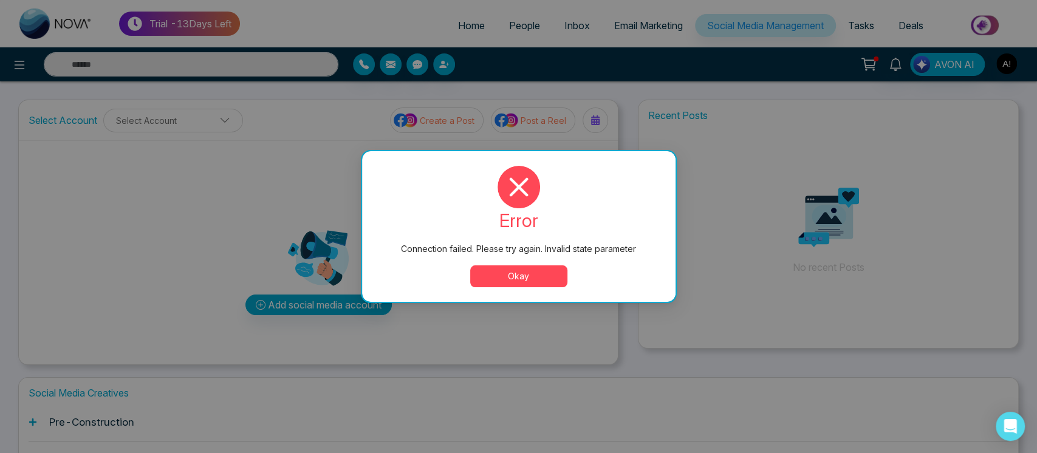
click at [517, 275] on button "Okay" at bounding box center [518, 276] width 97 height 22
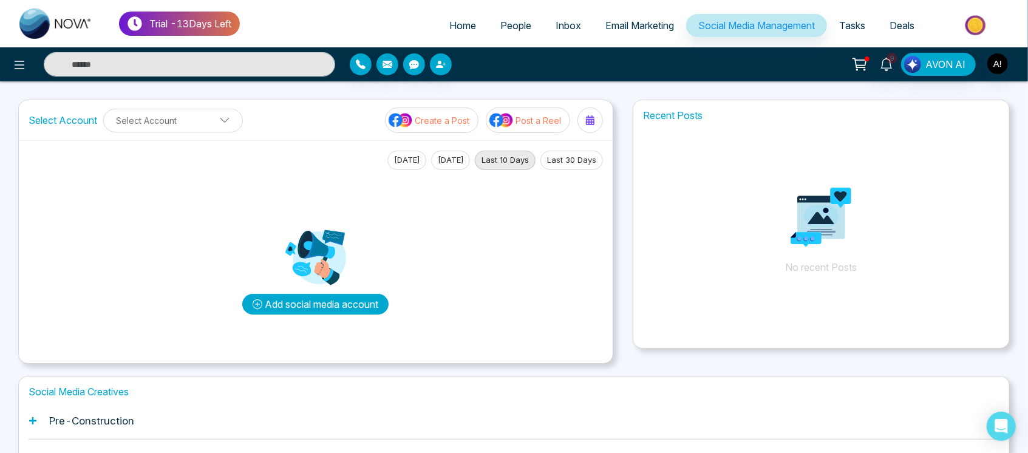
click at [346, 304] on button "Add social media account" at bounding box center [315, 304] width 146 height 21
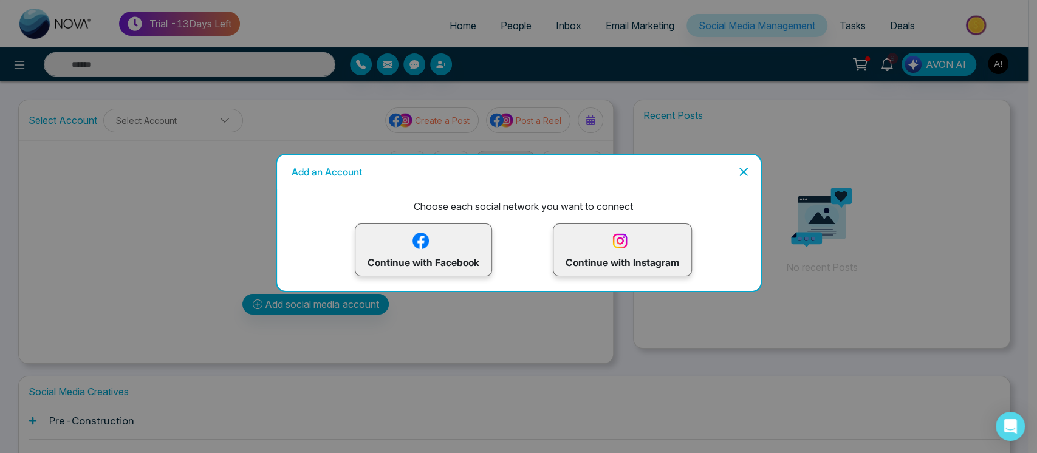
click at [434, 254] on p "Continue with Facebook" at bounding box center [423, 249] width 112 height 39
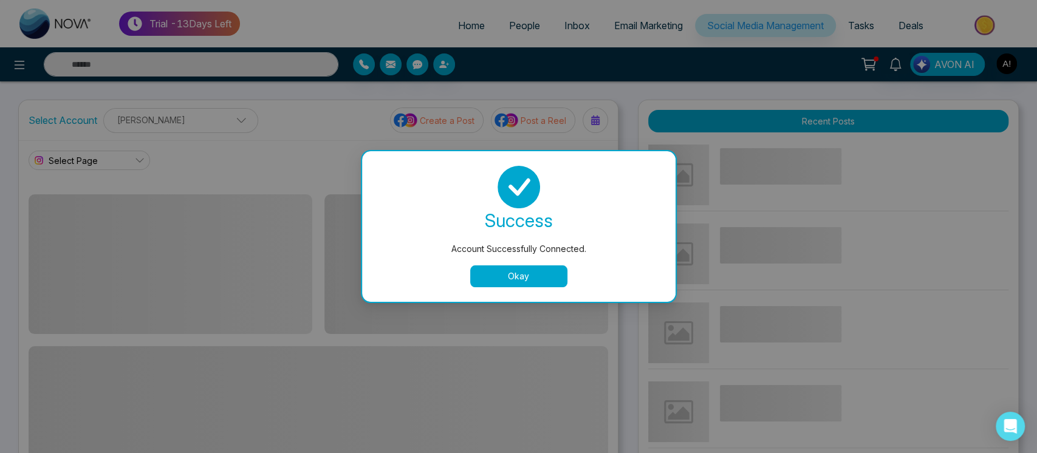
click at [527, 273] on button "Okay" at bounding box center [518, 276] width 97 height 22
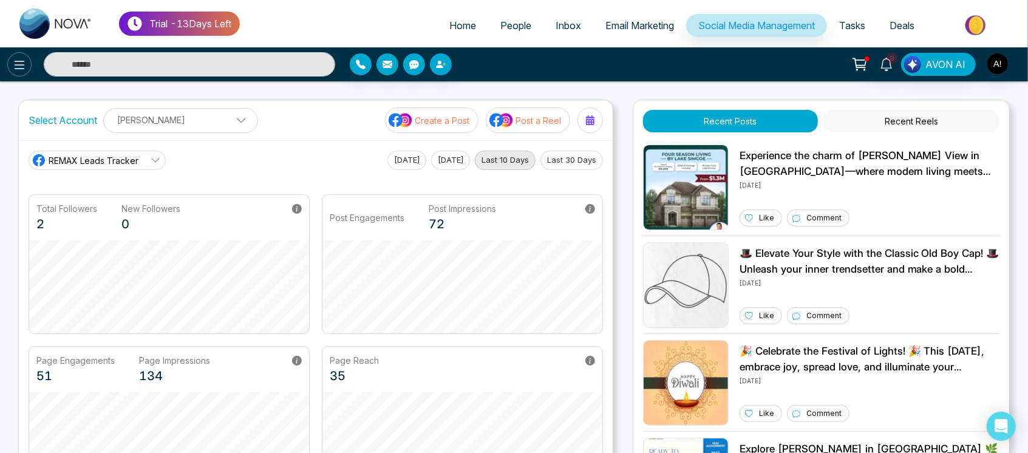
click at [26, 61] on icon at bounding box center [19, 65] width 15 height 15
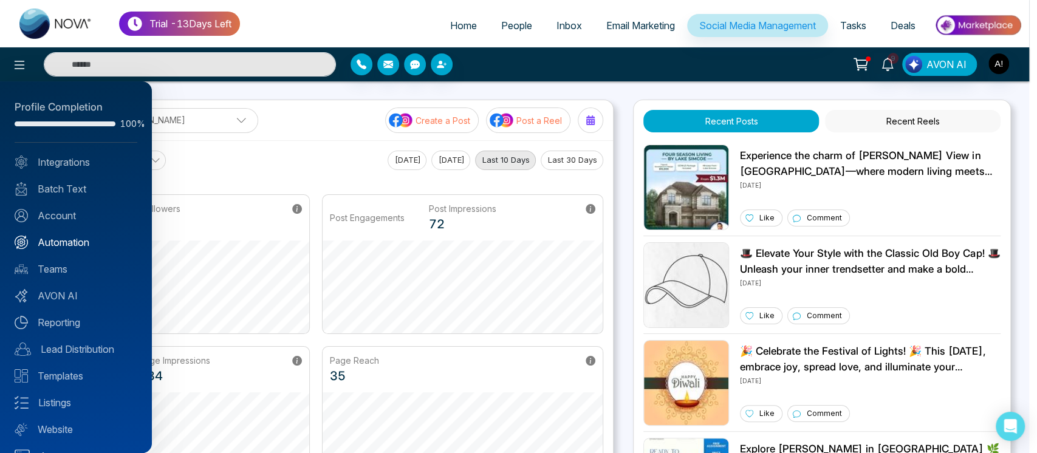
click at [70, 244] on link "Automation" at bounding box center [76, 242] width 123 height 15
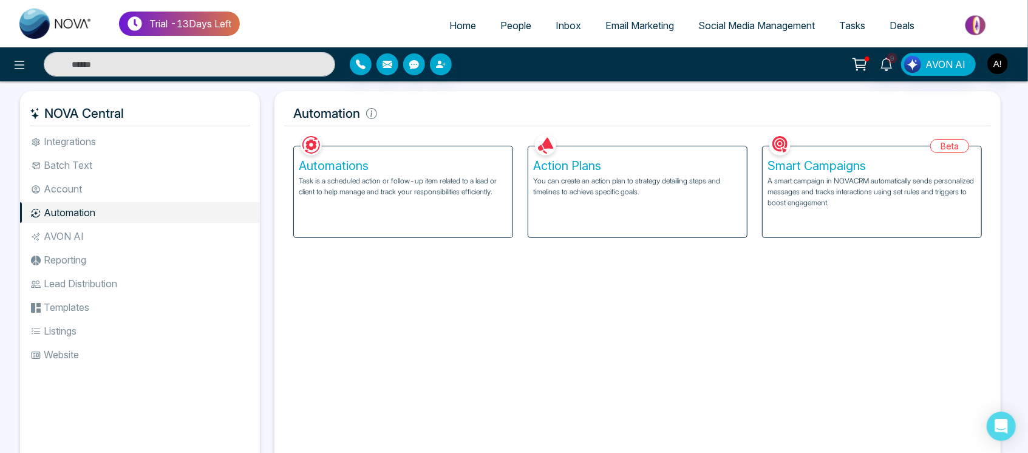
click at [80, 228] on li "AVON AI" at bounding box center [140, 236] width 240 height 21
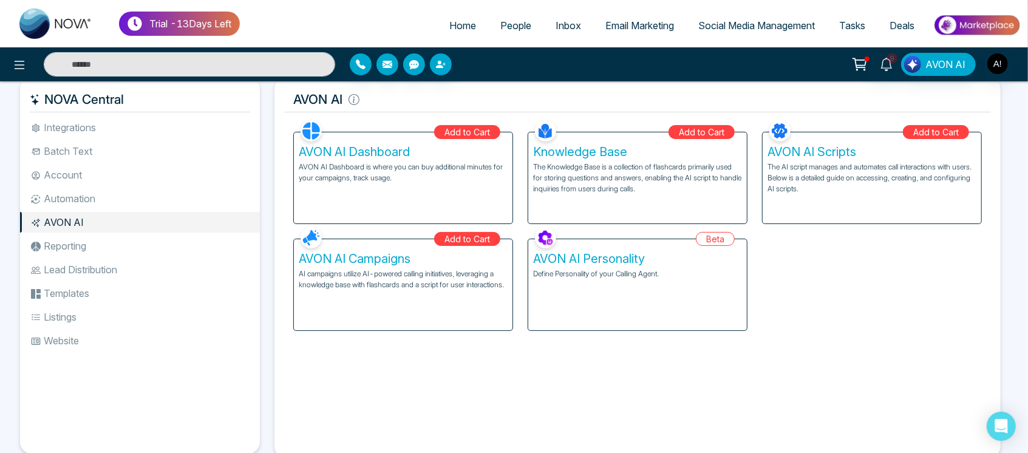
scroll to position [15, 0]
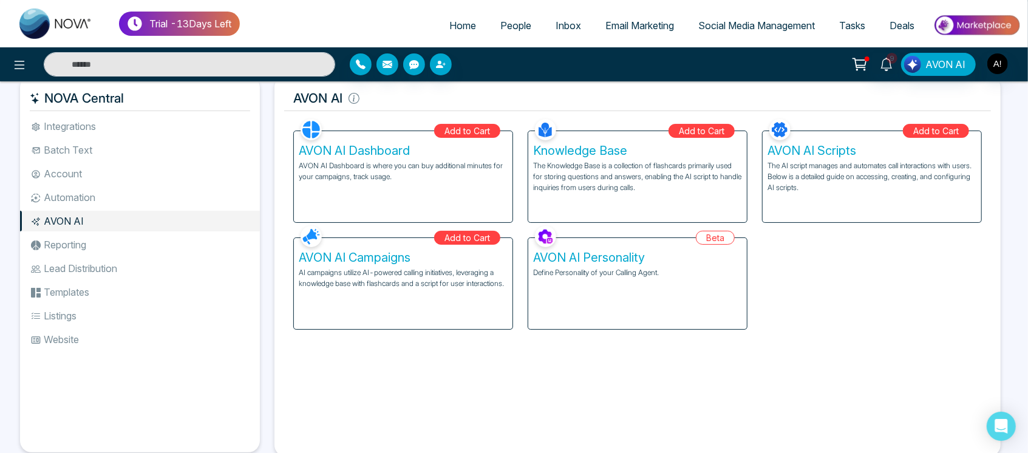
click at [599, 313] on div "AVON AI Personality Define Personality of your Calling Agent." at bounding box center [637, 283] width 219 height 91
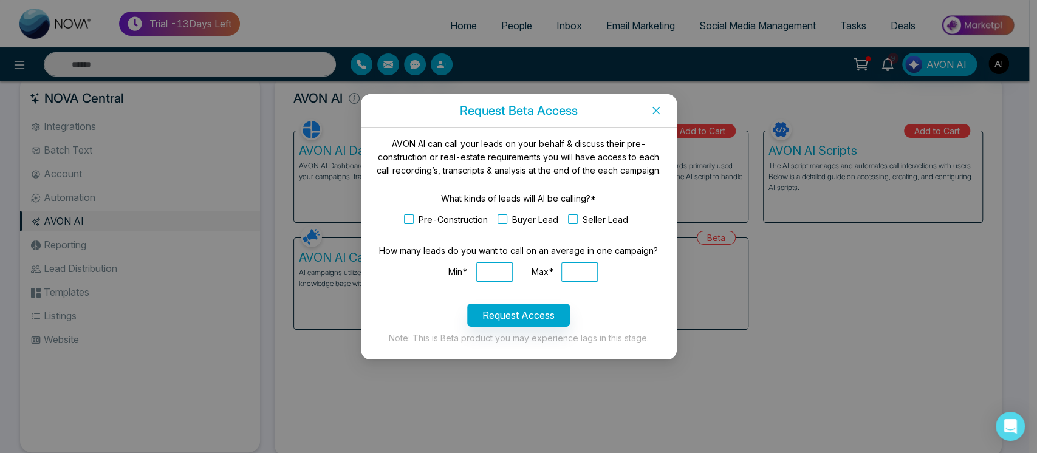
click at [483, 257] on div "How many leads do you want to call on an average in one campaign?" at bounding box center [518, 253] width 287 height 18
click at [491, 271] on input "Min*" at bounding box center [494, 271] width 36 height 19
type input "***"
click at [567, 274] on input "Max*" at bounding box center [579, 271] width 36 height 19
type input "****"
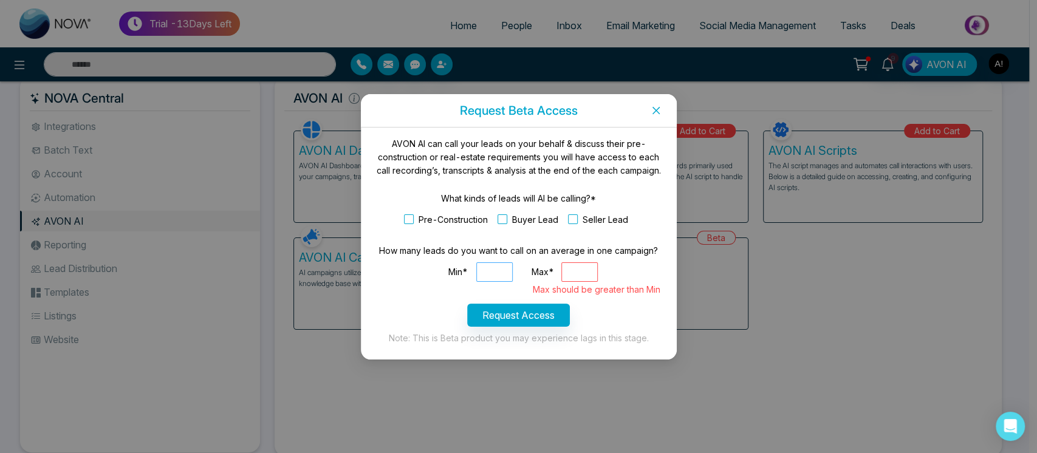
click at [489, 274] on input "***" at bounding box center [494, 271] width 36 height 19
type input "****"
click at [590, 266] on input "****" at bounding box center [579, 271] width 36 height 19
drag, startPoint x: 590, startPoint y: 267, endPoint x: 537, endPoint y: 264, distance: 52.9
click at [537, 264] on div "Max* **** Max should be greater than Min" at bounding box center [561, 275] width 73 height 27
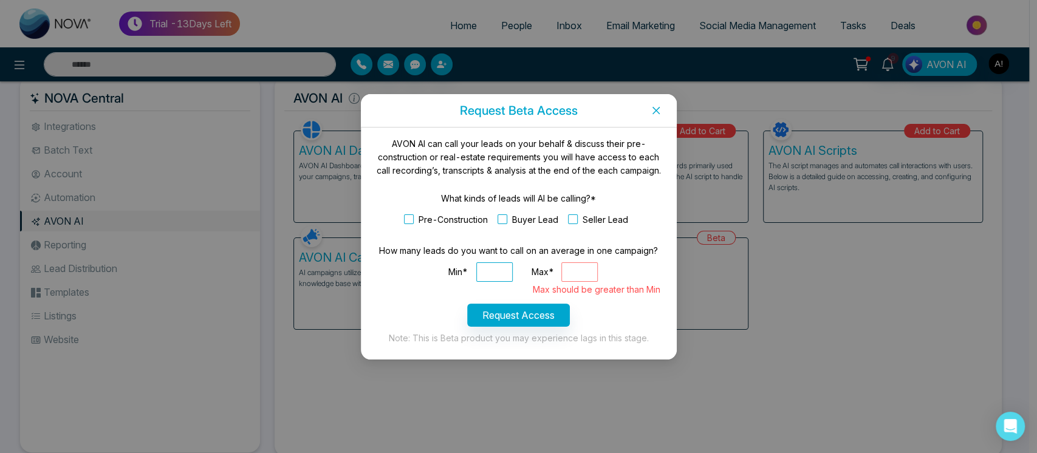
click at [593, 270] on input "****" at bounding box center [579, 271] width 36 height 19
type input "*"
drag, startPoint x: 508, startPoint y: 271, endPoint x: 452, endPoint y: 274, distance: 55.3
click at [452, 274] on div "Min* ****" at bounding box center [479, 271] width 79 height 19
type input "****"
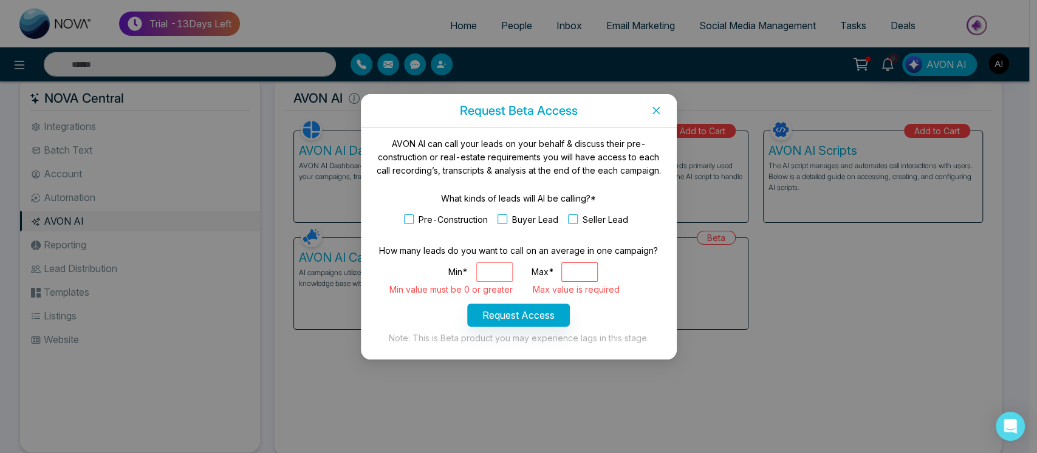
drag, startPoint x: 506, startPoint y: 273, endPoint x: 457, endPoint y: 279, distance: 49.0
click at [457, 279] on div "Min* **** Min value must be 0 or greater" at bounding box center [479, 275] width 79 height 27
type input "**"
click at [578, 268] on input "Max*" at bounding box center [579, 271] width 36 height 19
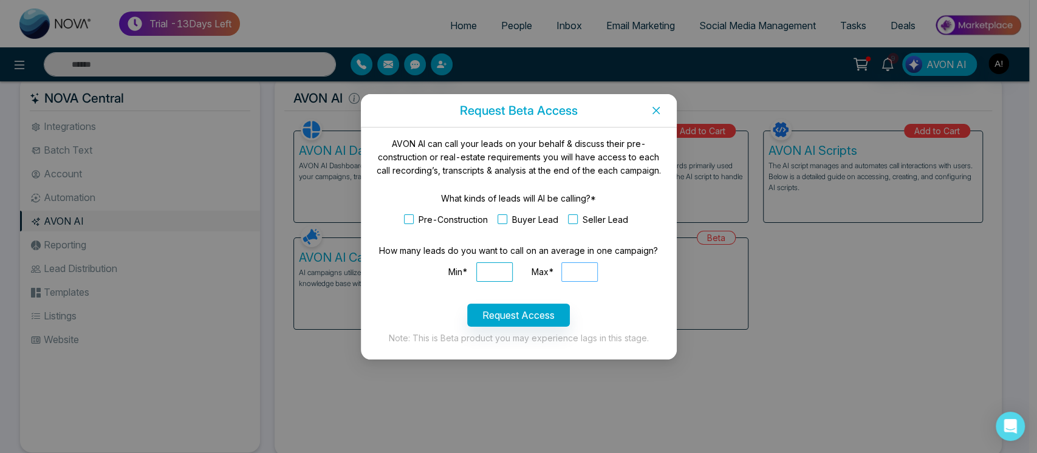
type input "*"
drag, startPoint x: 502, startPoint y: 270, endPoint x: 449, endPoint y: 273, distance: 52.9
click at [449, 273] on div "Min* **" at bounding box center [479, 271] width 79 height 19
click at [489, 278] on input "Min*" at bounding box center [494, 271] width 36 height 19
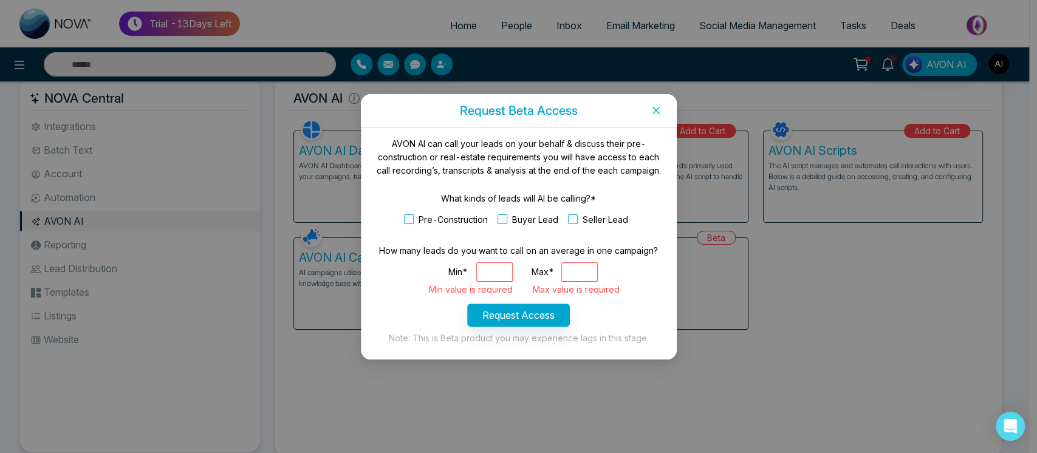
click at [599, 104] on span "Close" at bounding box center [655, 110] width 41 height 33
